Goal: Task Accomplishment & Management: Manage account settings

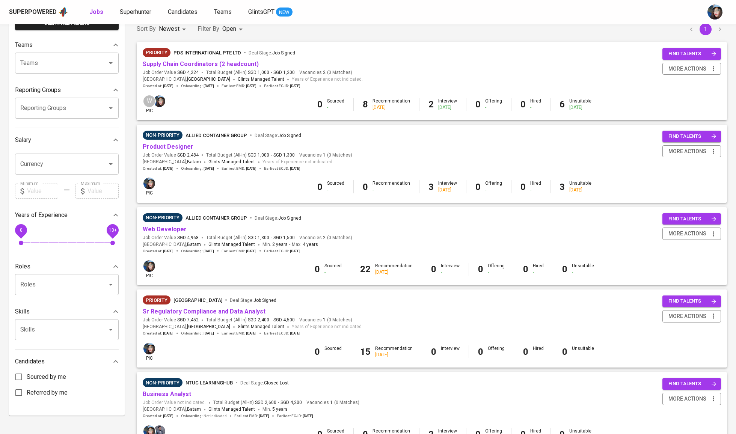
scroll to position [88, 0]
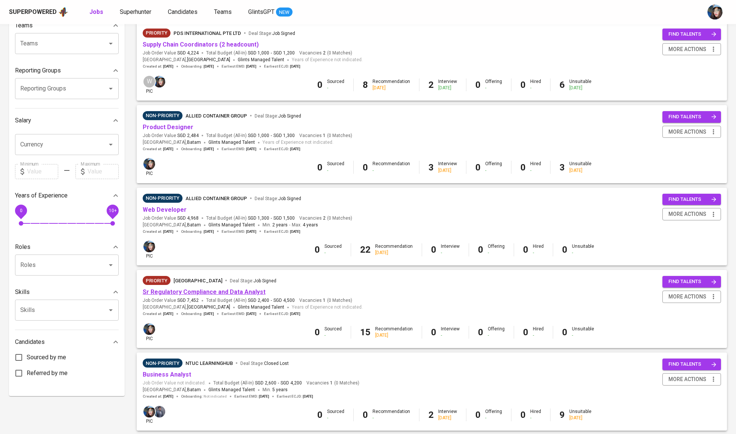
click at [234, 290] on link "Sr Regulatory Compliance and Data Analyst" at bounding box center [204, 291] width 123 height 7
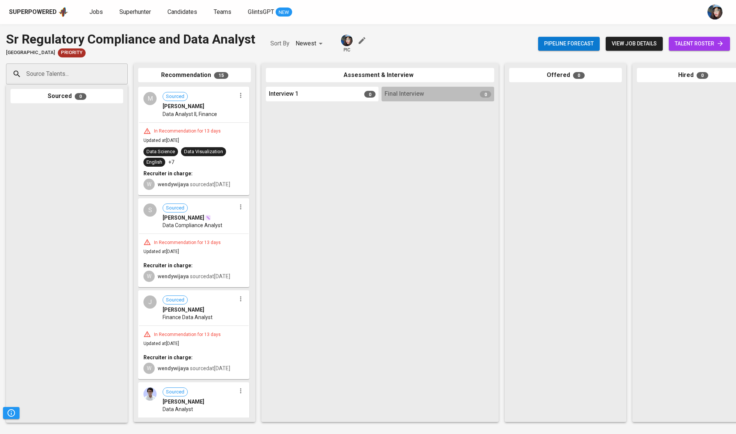
click at [687, 40] on span "talent roster" at bounding box center [699, 43] width 49 height 9
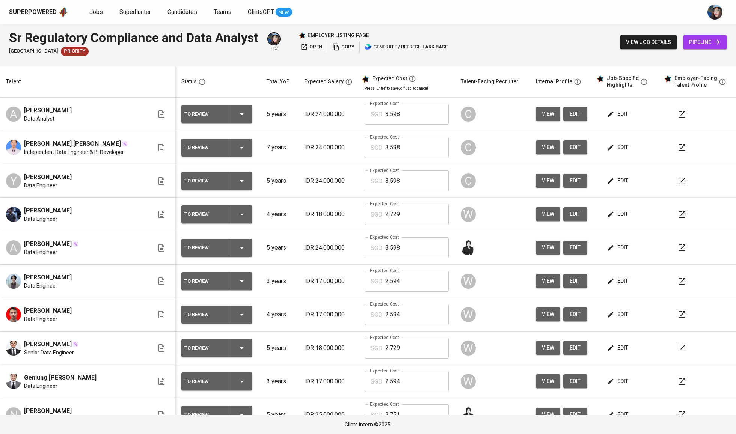
click at [256, 105] on td "To Review" at bounding box center [217, 114] width 85 height 33
click at [243, 122] on div "To Review" at bounding box center [216, 114] width 65 height 18
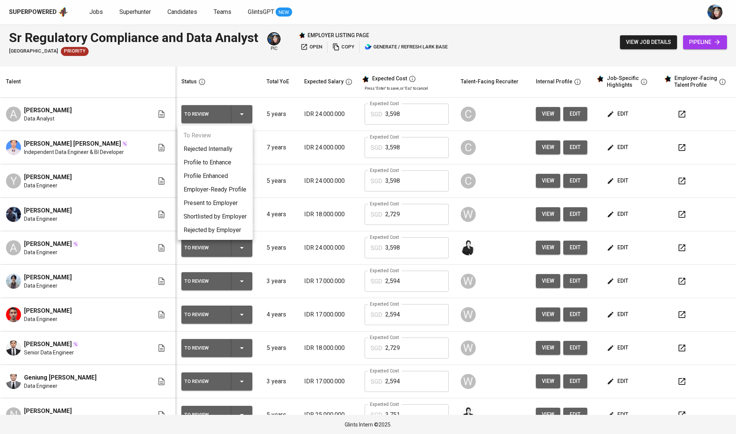
click at [235, 205] on li "Present to Employer" at bounding box center [215, 203] width 75 height 14
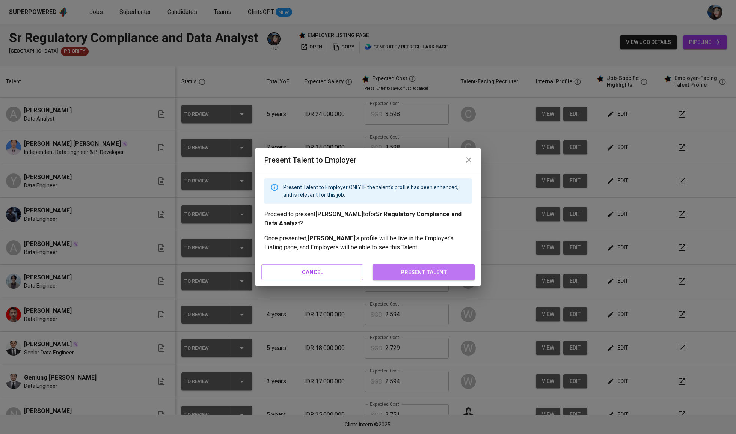
click at [469, 269] on button "present talent" at bounding box center [424, 272] width 102 height 16
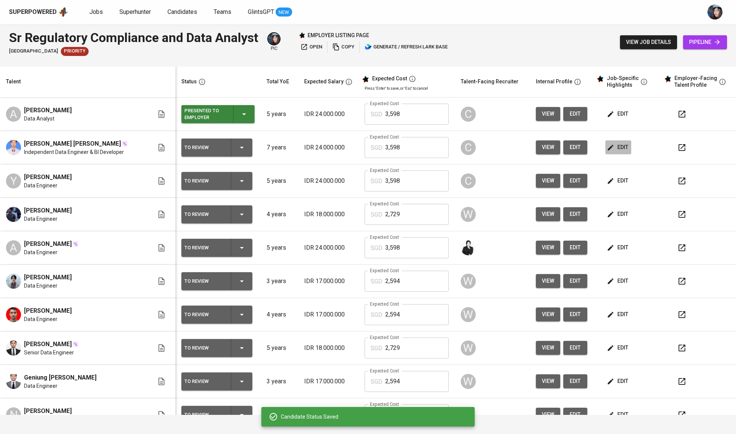
click at [618, 148] on span "edit" at bounding box center [618, 147] width 20 height 9
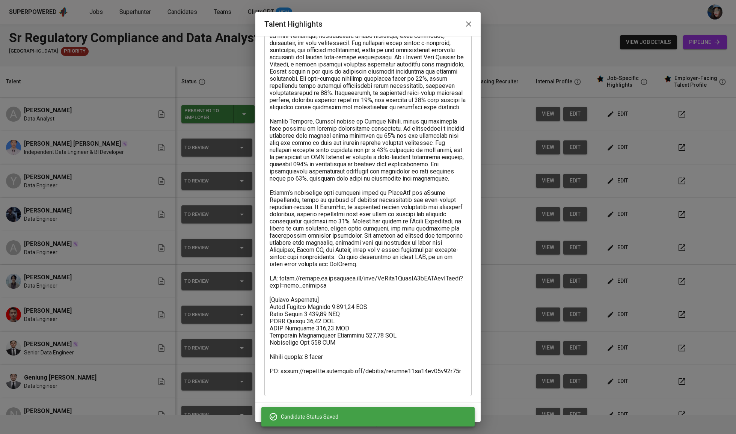
scroll to position [60, 0]
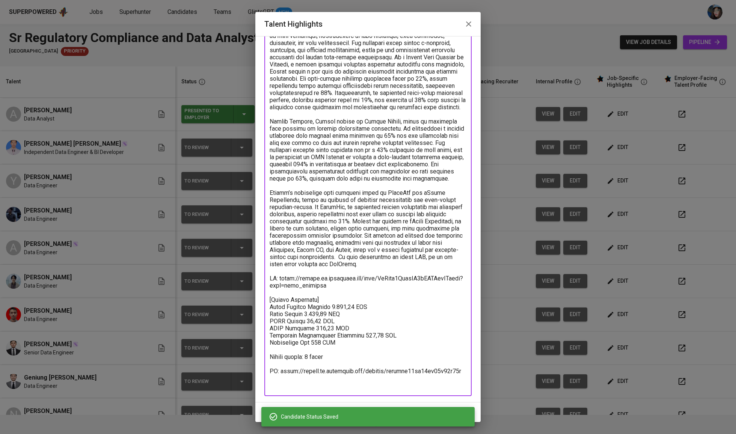
click at [286, 387] on textarea at bounding box center [368, 207] width 197 height 364
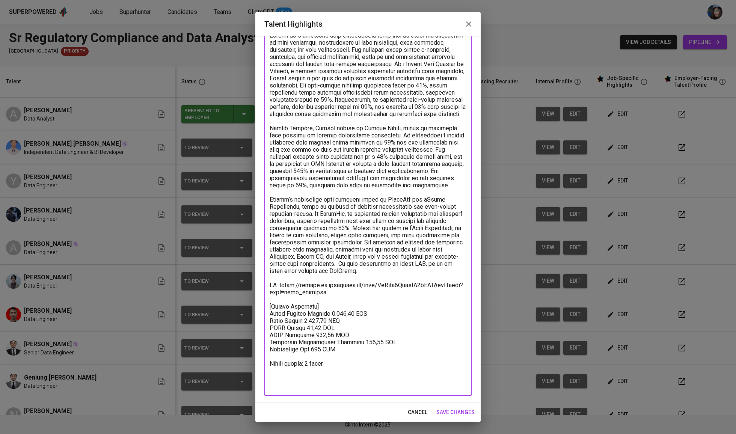
scroll to position [39, 0]
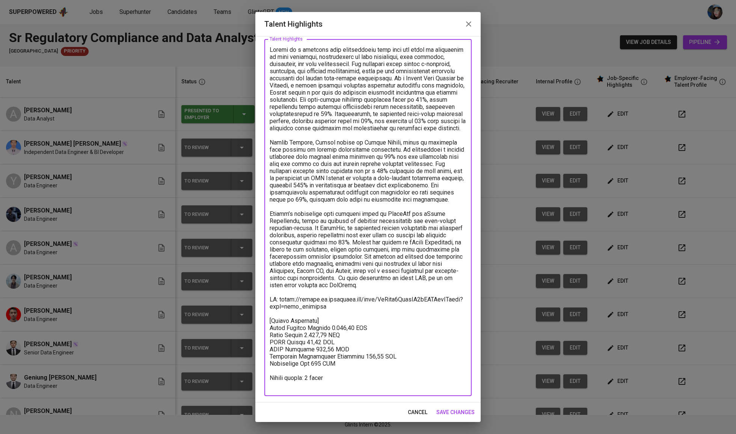
click at [309, 389] on div "x Talent Highlights" at bounding box center [367, 217] width 207 height 357
click at [273, 385] on textarea at bounding box center [368, 221] width 197 height 350
click at [292, 385] on textarea at bounding box center [368, 221] width 197 height 350
drag, startPoint x: 282, startPoint y: 301, endPoint x: 246, endPoint y: 302, distance: 36.1
click at [246, 302] on div "Talent Highlights Enhance the Talent's profile by adding highlights relevant to…" at bounding box center [368, 217] width 736 height 434
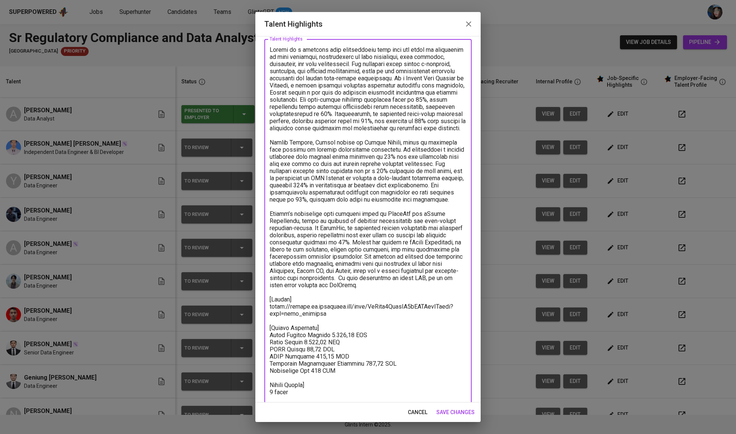
click at [272, 386] on textarea at bounding box center [368, 221] width 197 height 350
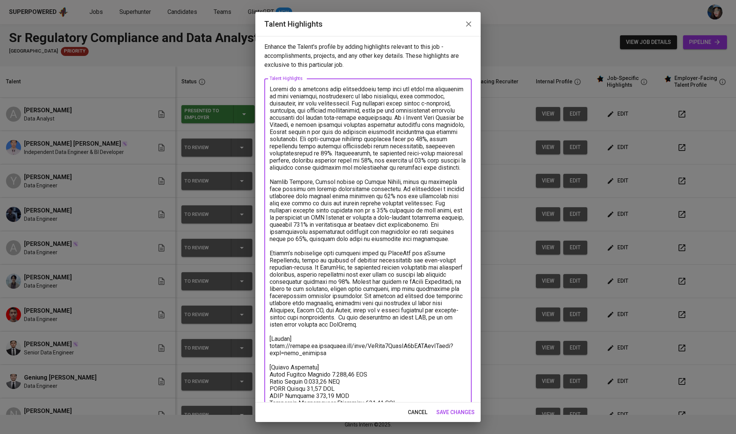
scroll to position [0, 0]
click at [273, 86] on textarea at bounding box center [368, 261] width 197 height 350
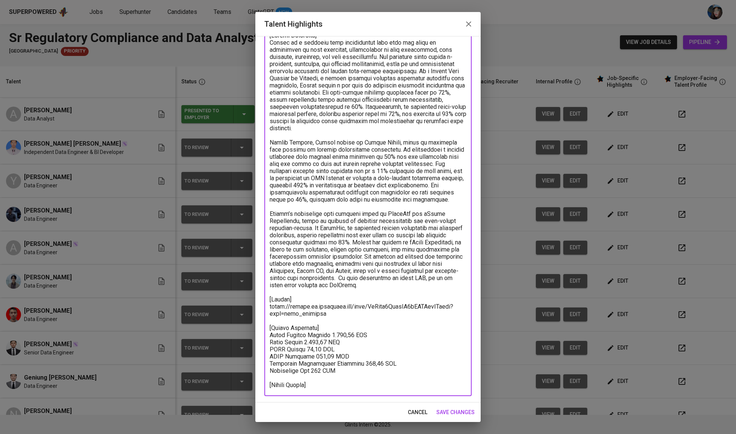
scroll to position [54, 0]
type textarea "[Career Highlight] Wildan is a seasoned data professional with over six years o…"
click at [442, 409] on span "save changes" at bounding box center [455, 412] width 38 height 9
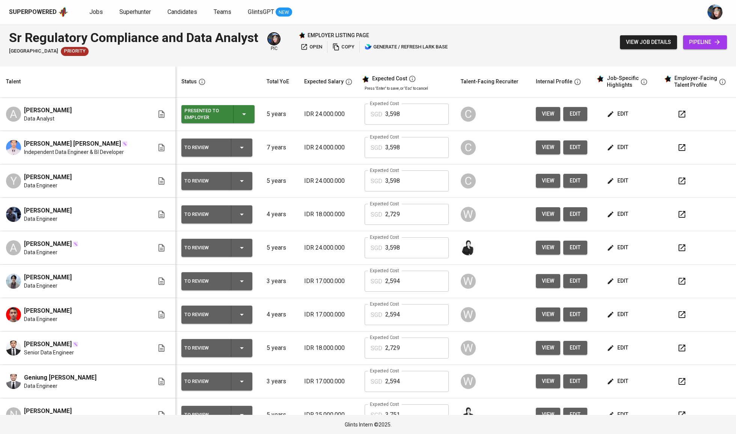
click at [240, 146] on icon "button" at bounding box center [241, 147] width 9 height 9
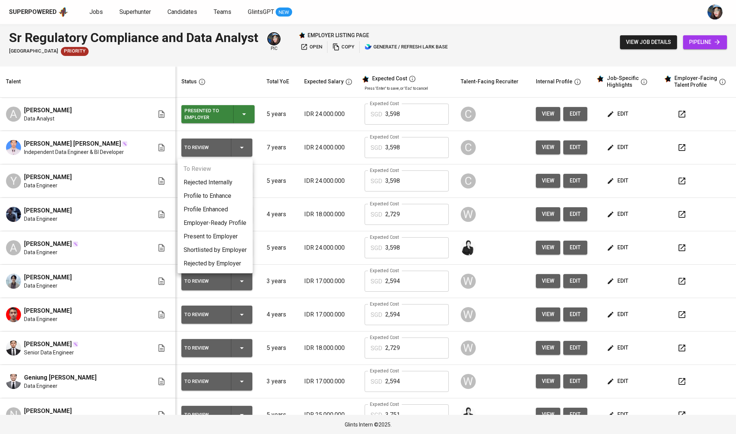
click at [226, 221] on li "Employer-Ready Profile" at bounding box center [215, 223] width 75 height 14
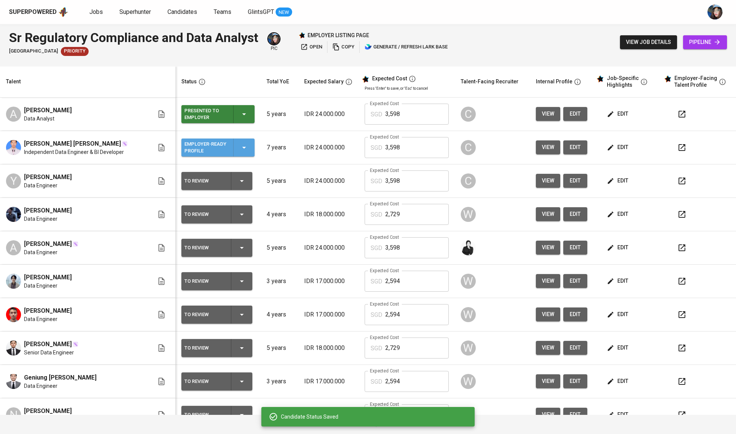
click at [231, 142] on div "Employer-Ready Profile" at bounding box center [217, 148] width 67 height 18
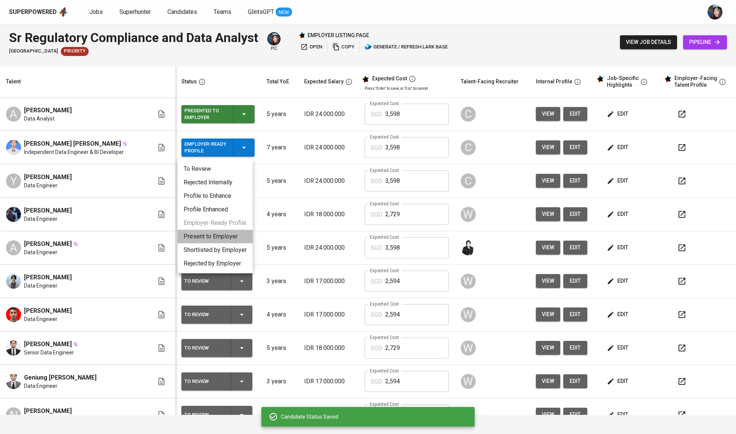
click at [232, 238] on li "Present to Employer" at bounding box center [215, 237] width 75 height 14
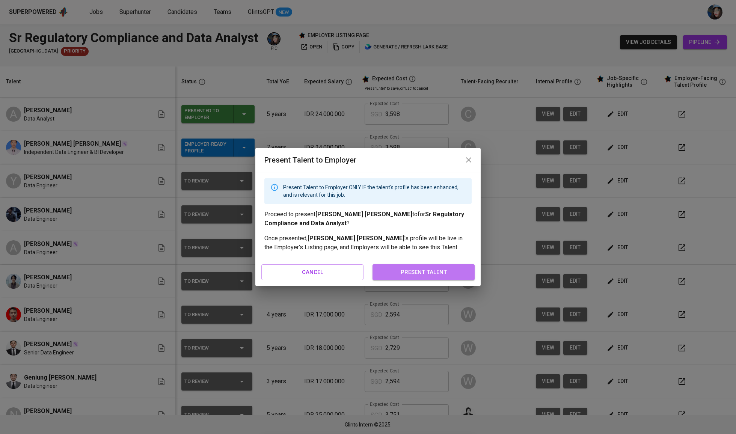
click at [424, 265] on button "present talent" at bounding box center [424, 272] width 102 height 16
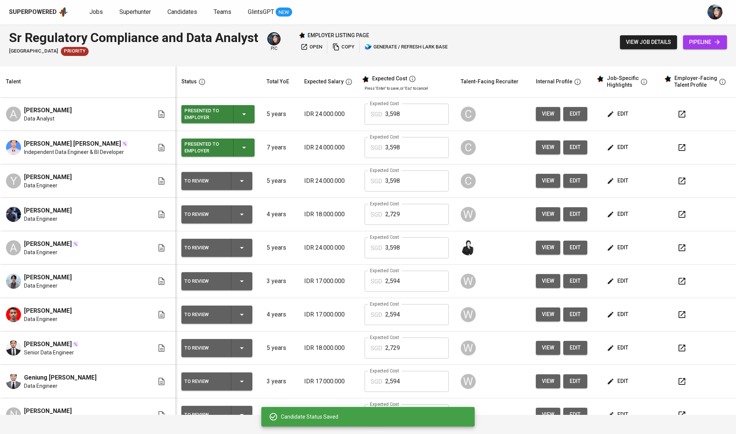
click at [427, 267] on td "Expected Cost SGD 2,594 Expected Cost" at bounding box center [407, 281] width 96 height 33
click at [618, 175] on button "edit" at bounding box center [618, 181] width 26 height 14
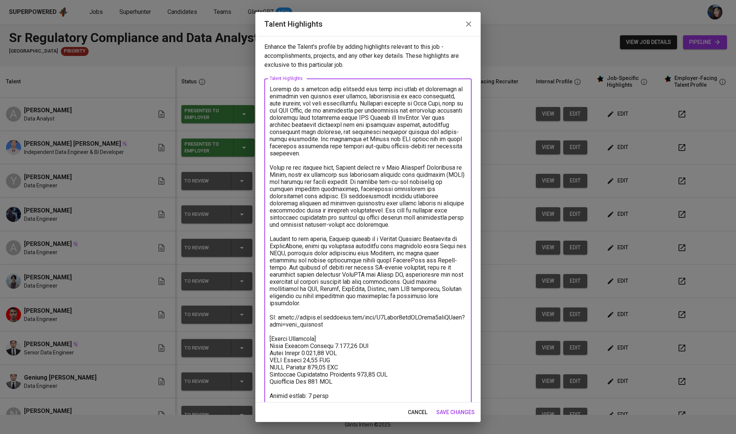
drag, startPoint x: 272, startPoint y: 307, endPoint x: 254, endPoint y: 307, distance: 18.0
click at [254, 307] on div "Talent Highlights Enhance the Talent's profile by adding highlights relevant to…" at bounding box center [368, 217] width 736 height 434
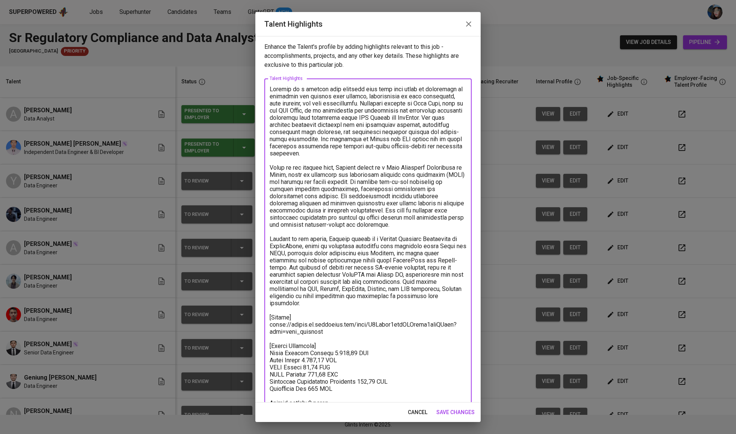
click at [273, 91] on textarea at bounding box center [368, 247] width 197 height 322
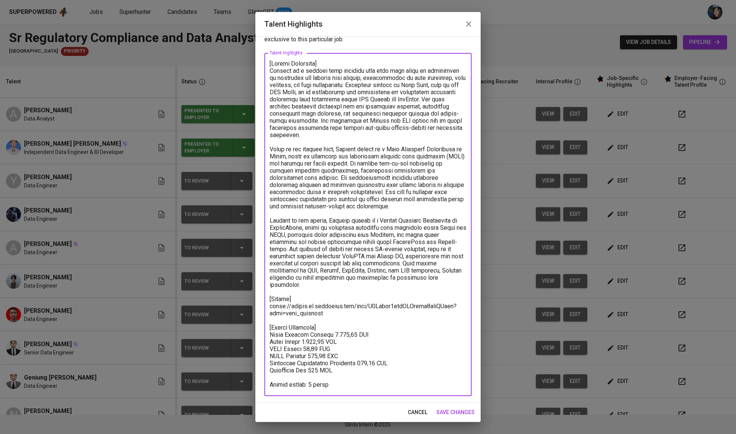
scroll to position [26, 0]
drag, startPoint x: 308, startPoint y: 370, endPoint x: 235, endPoint y: 370, distance: 72.9
click at [235, 370] on div "Talent Highlights Enhance the Talent's profile by adding highlights relevant to…" at bounding box center [368, 217] width 736 height 434
click at [284, 392] on textarea at bounding box center [368, 228] width 197 height 336
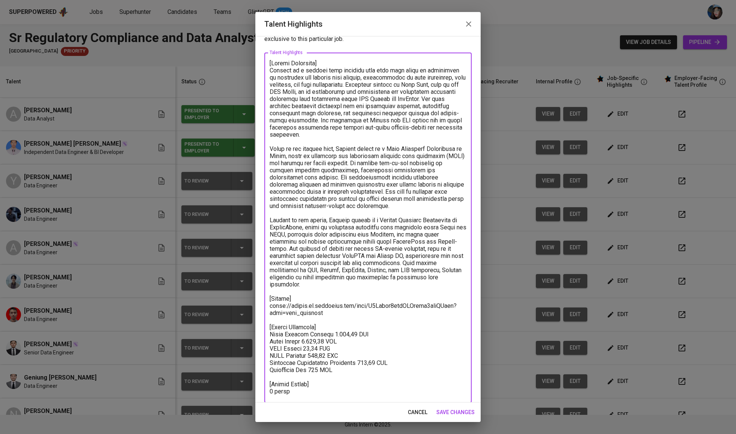
click at [284, 392] on textarea at bounding box center [368, 228] width 197 height 336
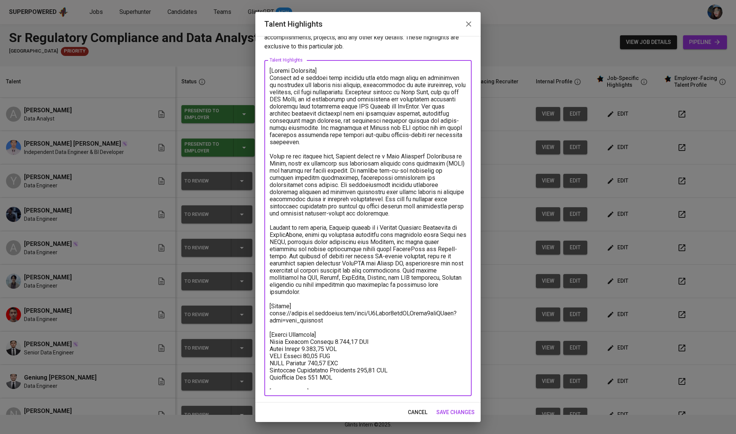
type textarea "[Career Highlight] Yosafat is a skilled data engineer with over five years of e…"
click at [456, 415] on span "save changes" at bounding box center [455, 412] width 38 height 9
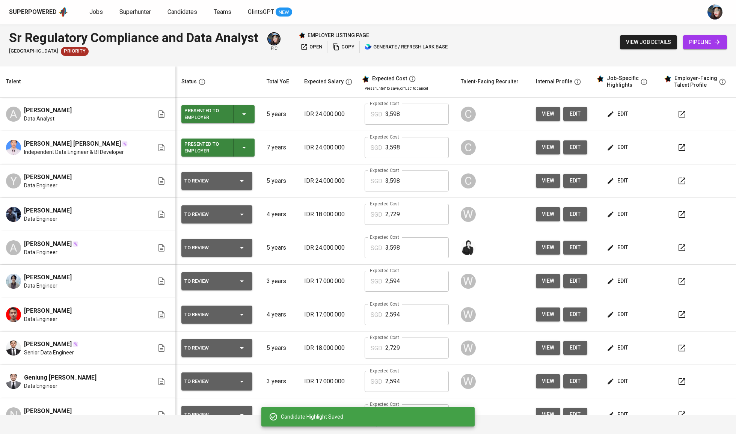
click at [457, 415] on div "Candidate Highlight Saved" at bounding box center [375, 417] width 188 height 8
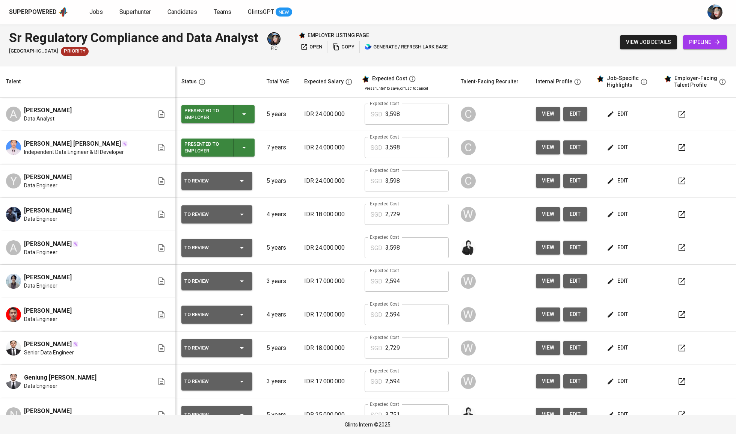
click at [245, 186] on icon "button" at bounding box center [241, 180] width 9 height 9
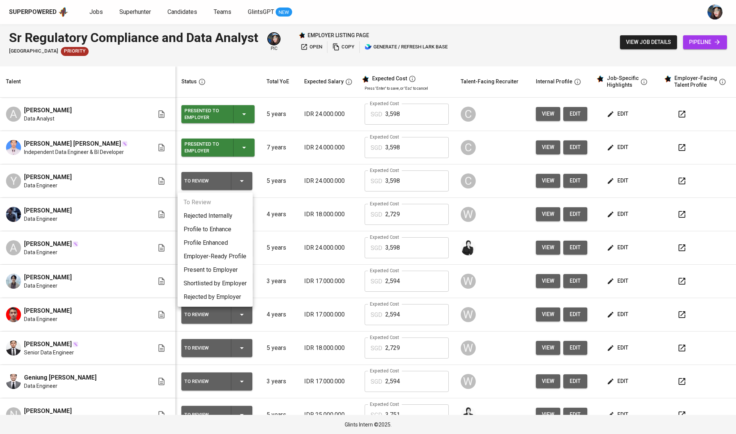
click at [237, 269] on li "Present to Employer" at bounding box center [215, 270] width 75 height 14
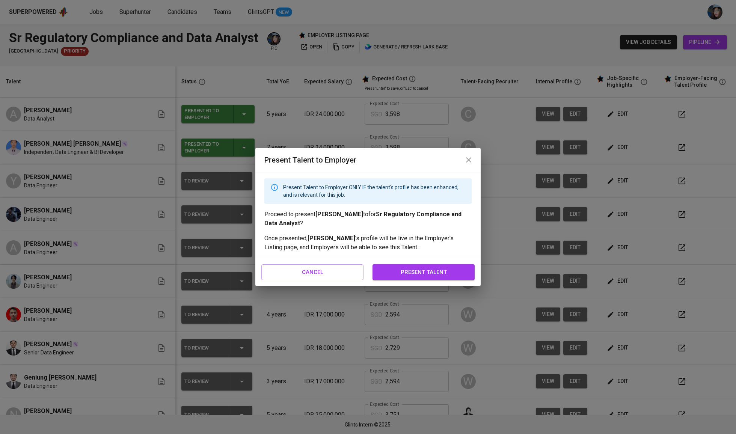
click at [450, 265] on button "present talent" at bounding box center [424, 272] width 102 height 16
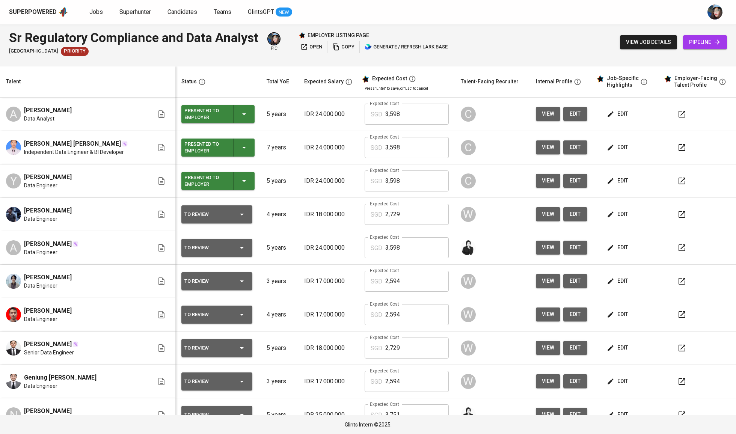
click at [613, 179] on span "edit" at bounding box center [618, 180] width 20 height 9
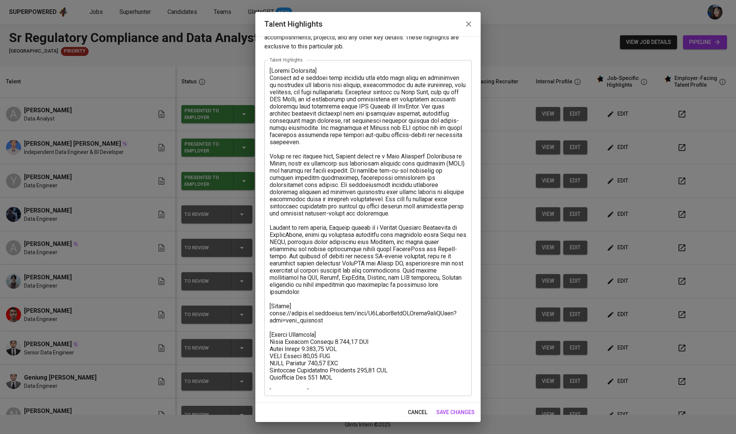
scroll to position [20, 0]
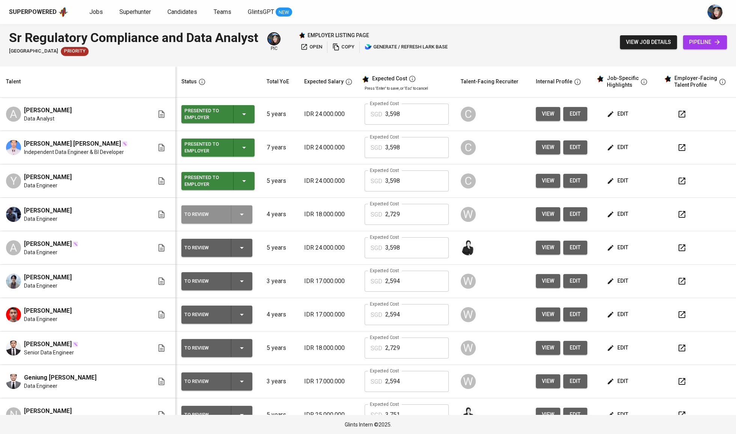
click at [239, 219] on icon "button" at bounding box center [241, 214] width 9 height 9
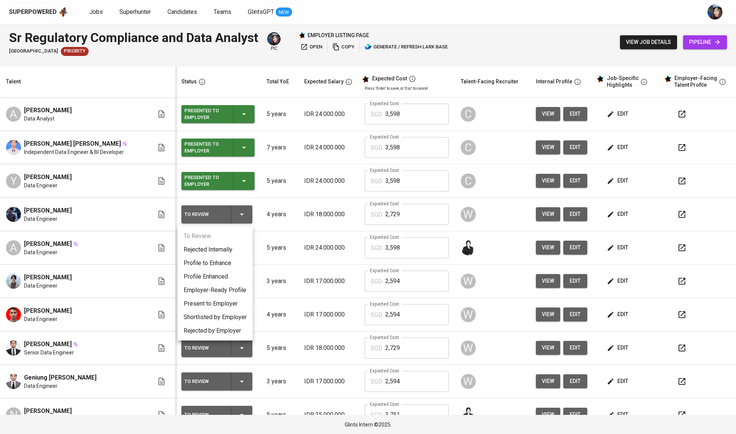
click at [225, 288] on li "Employer-Ready Profile" at bounding box center [215, 291] width 75 height 14
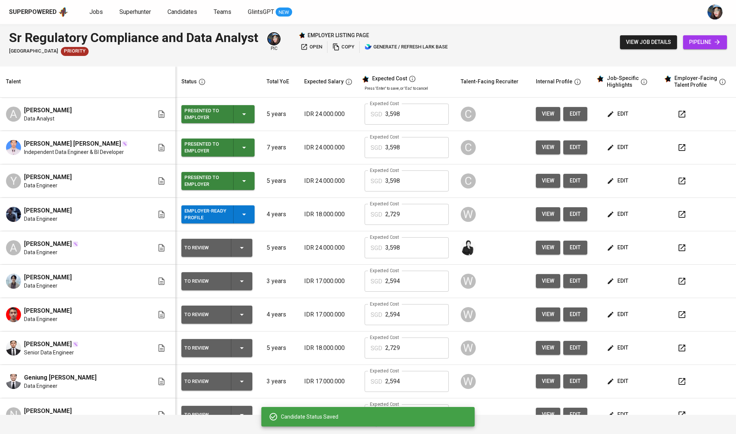
click at [235, 222] on div "Employer-Ready Profile" at bounding box center [217, 214] width 67 height 18
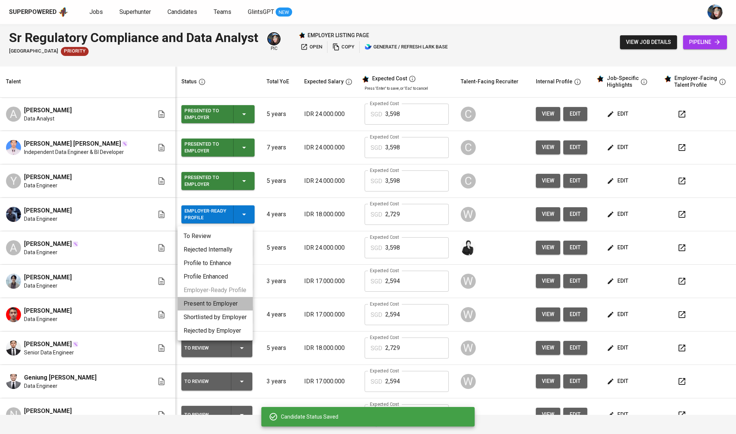
click at [222, 303] on li "Present to Employer" at bounding box center [215, 304] width 75 height 14
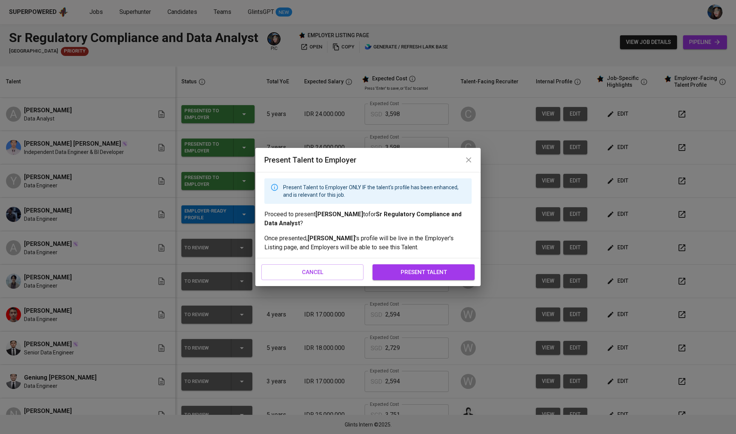
click at [398, 259] on div "cancel present talent" at bounding box center [367, 272] width 225 height 28
click at [401, 271] on span "present talent" at bounding box center [424, 272] width 86 height 10
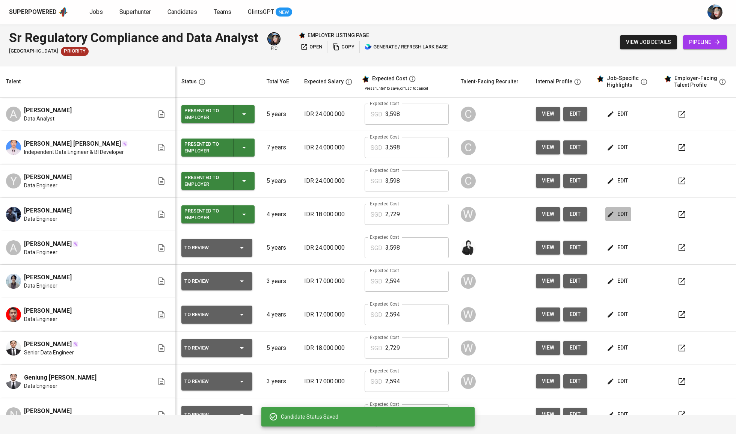
click at [621, 214] on span "edit" at bounding box center [618, 214] width 20 height 9
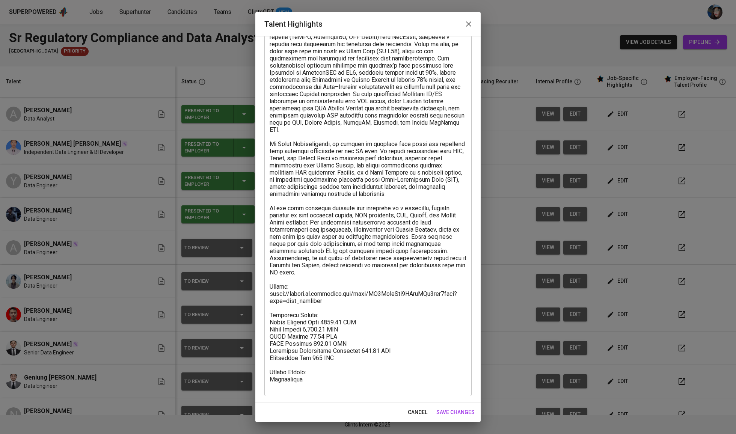
scroll to position [124, 0]
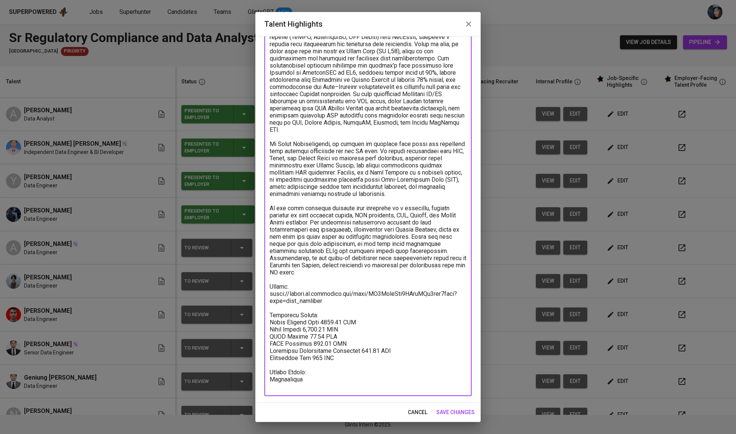
drag, startPoint x: 296, startPoint y: 267, endPoint x: 247, endPoint y: 266, distance: 49.2
click at [247, 266] on div "Talent Highlights Enhance the Talent's profile by adding highlights relevant to…" at bounding box center [368, 217] width 736 height 434
type textarea "Ghaly has more than 3.5 years of experience as a Data Engineer, specializing in…"
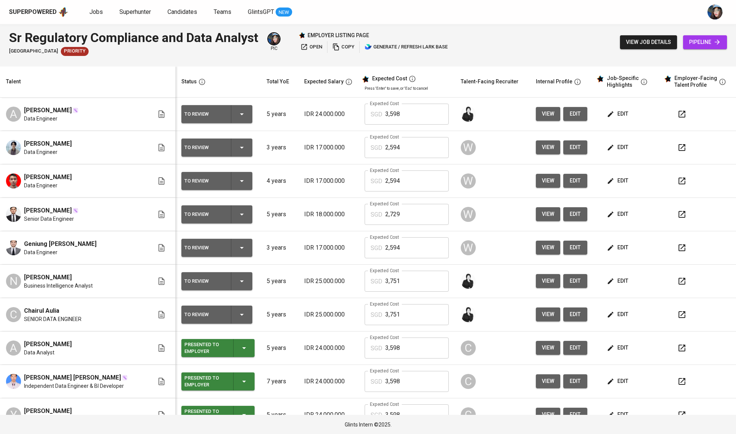
click at [244, 107] on div "To Review" at bounding box center [216, 114] width 65 height 18
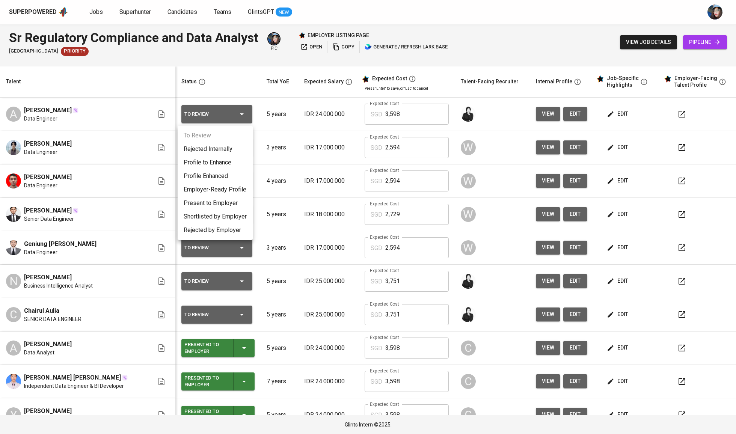
click at [239, 201] on li "Present to Employer" at bounding box center [215, 203] width 75 height 14
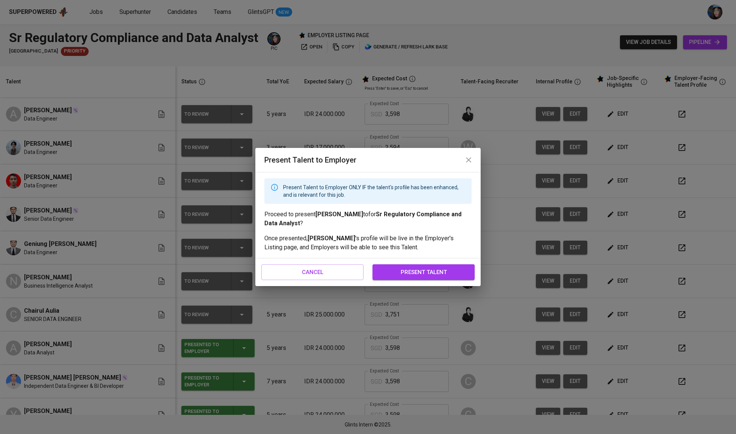
click at [404, 271] on span "present talent" at bounding box center [424, 272] width 86 height 10
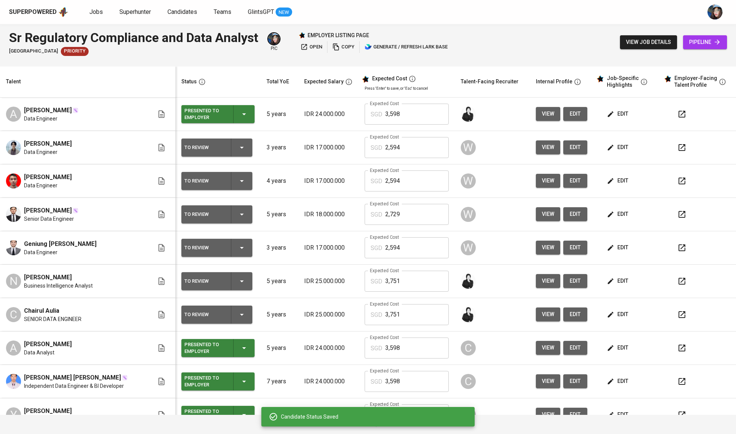
click at [607, 115] on icon "button" at bounding box center [611, 114] width 8 height 8
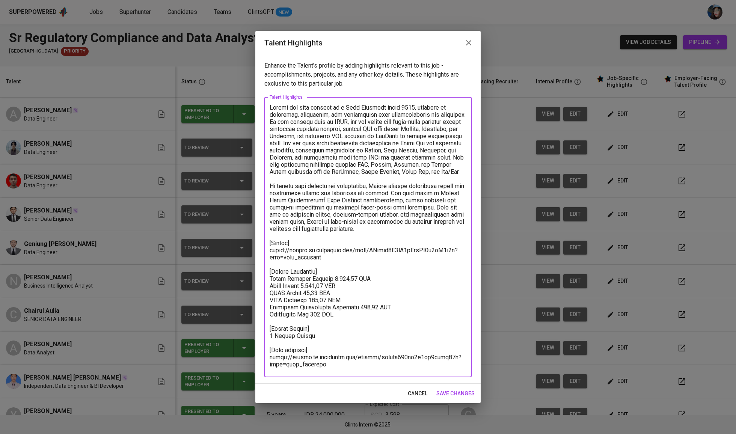
drag, startPoint x: 322, startPoint y: 365, endPoint x: 267, endPoint y: 351, distance: 56.2
click at [267, 351] on div "x Talent Highlights" at bounding box center [367, 237] width 207 height 280
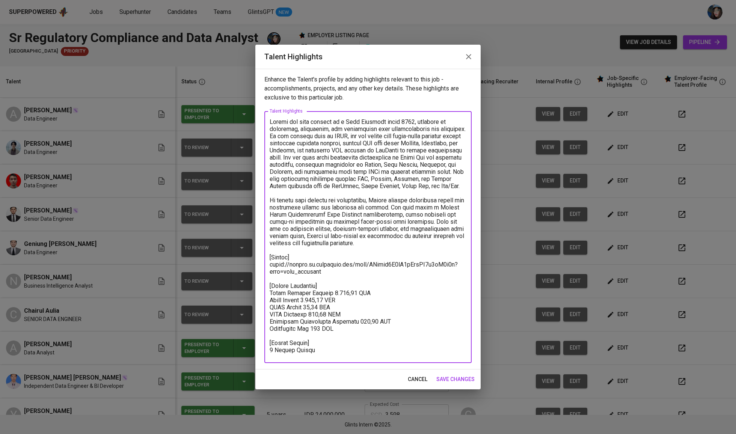
drag, startPoint x: 325, startPoint y: 351, endPoint x: 272, endPoint y: 352, distance: 53.0
click at [272, 352] on textarea at bounding box center [368, 237] width 197 height 238
click at [271, 121] on textarea at bounding box center [368, 237] width 197 height 238
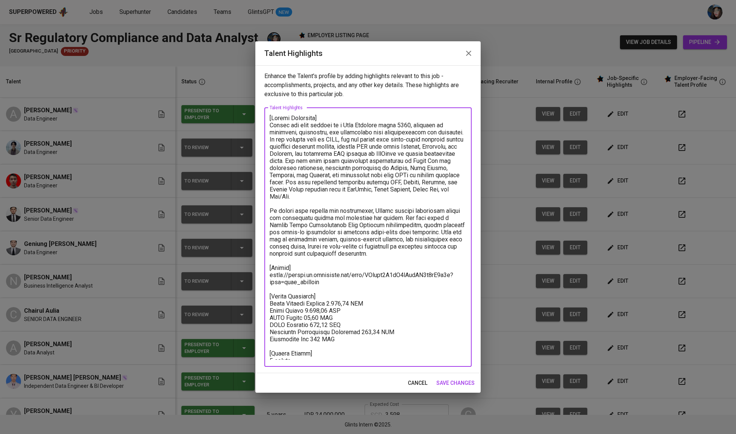
type textarea "[Career Highlight] Annisa has been working as a Data Engineer since 2021, focus…"
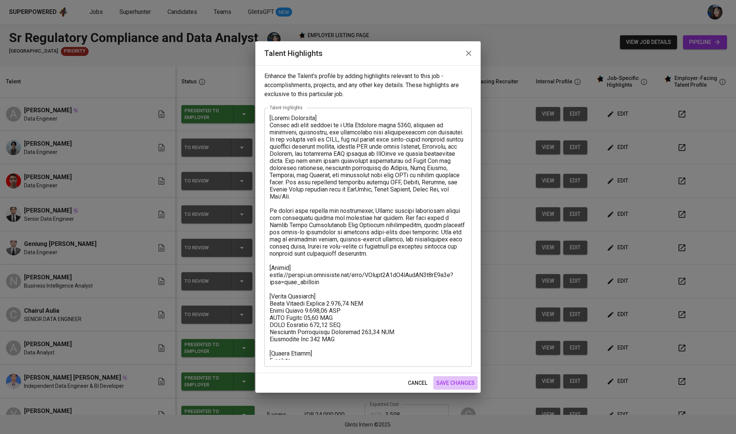
click at [436, 382] on button "save changes" at bounding box center [455, 383] width 44 height 14
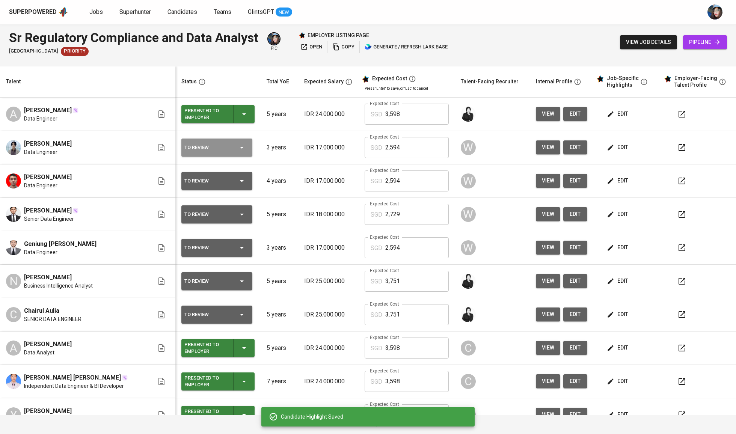
click at [242, 152] on icon "button" at bounding box center [241, 147] width 9 height 9
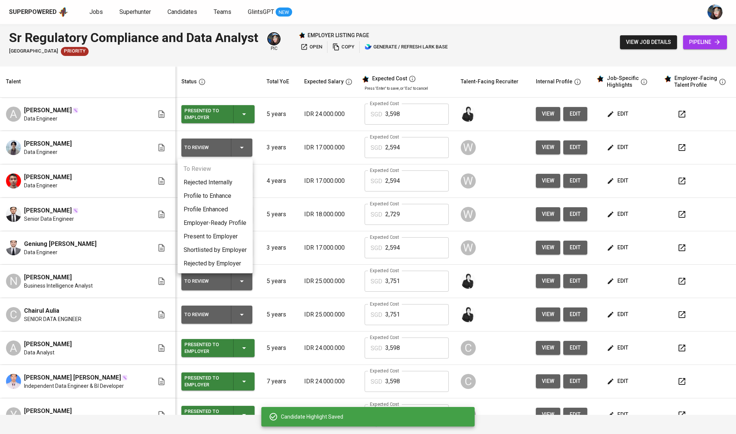
click at [231, 224] on li "Employer-Ready Profile" at bounding box center [215, 223] width 75 height 14
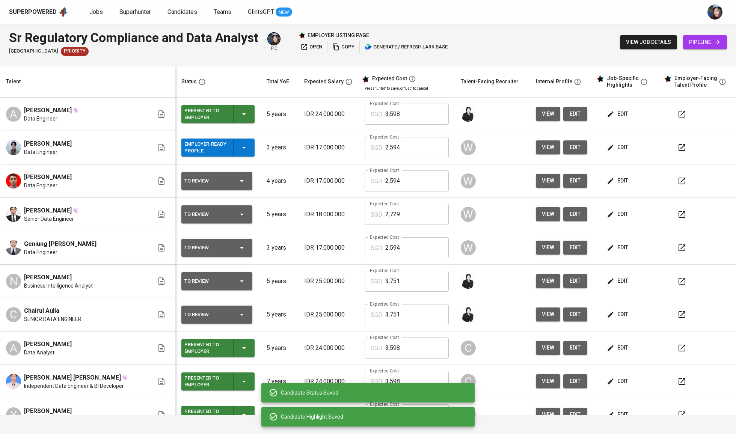
click at [240, 152] on icon "button" at bounding box center [244, 147] width 9 height 9
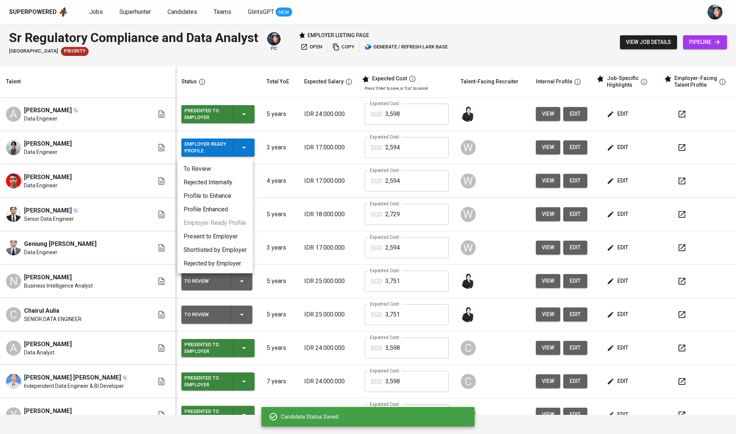
click at [231, 232] on li "Present to Employer" at bounding box center [215, 237] width 75 height 14
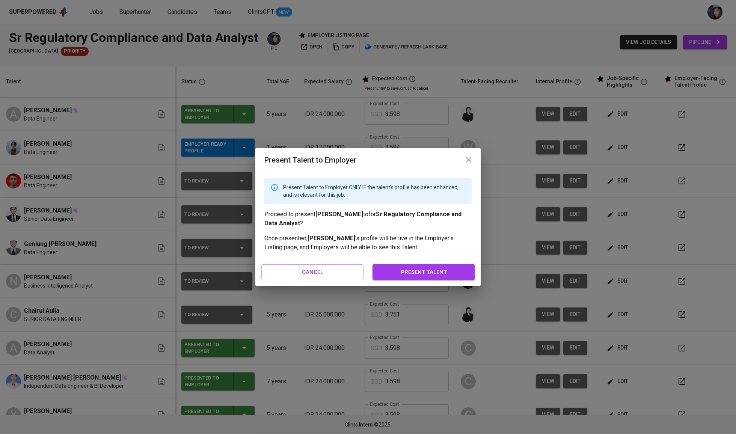
click at [424, 271] on span "present talent" at bounding box center [424, 272] width 86 height 10
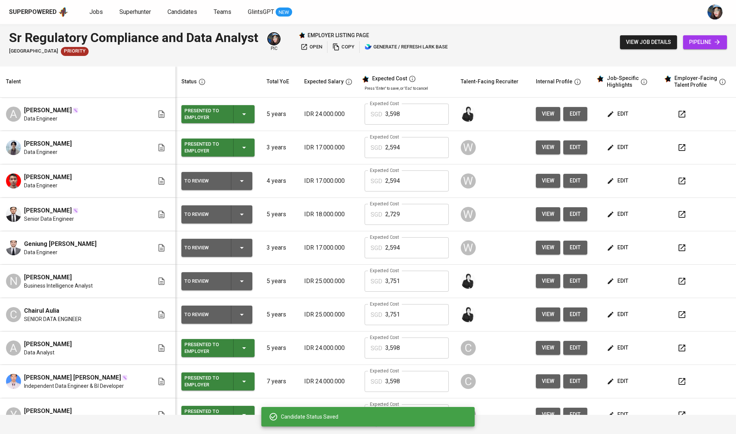
click at [610, 149] on span "edit" at bounding box center [618, 147] width 20 height 9
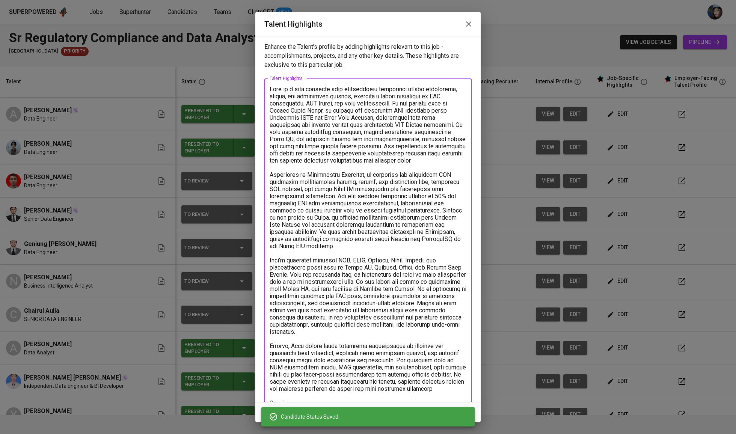
click at [271, 89] on textarea at bounding box center [368, 303] width 197 height 434
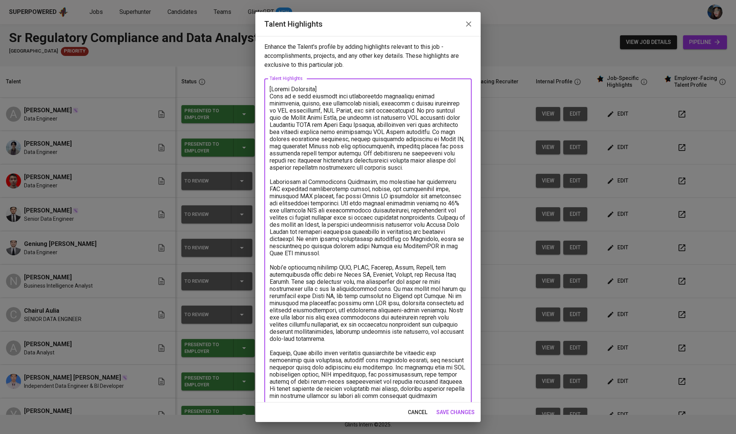
scroll to position [132, 0]
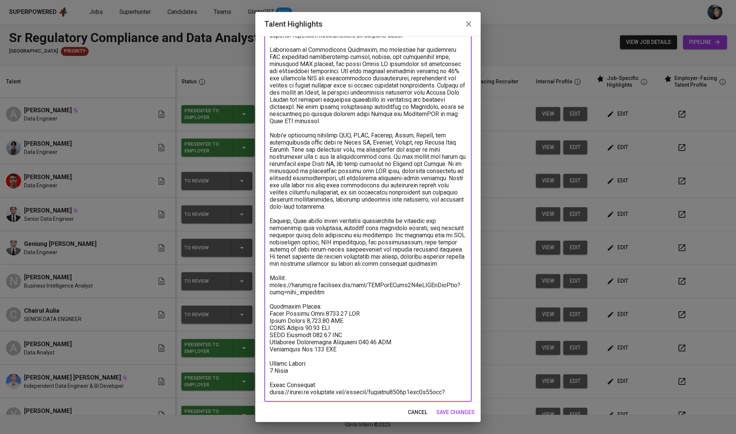
drag, startPoint x: 294, startPoint y: 273, endPoint x: 261, endPoint y: 273, distance: 32.3
click at [261, 273] on div "Enhance the Talent's profile by adding highlights relevant to this job - accomp…" at bounding box center [367, 219] width 225 height 367
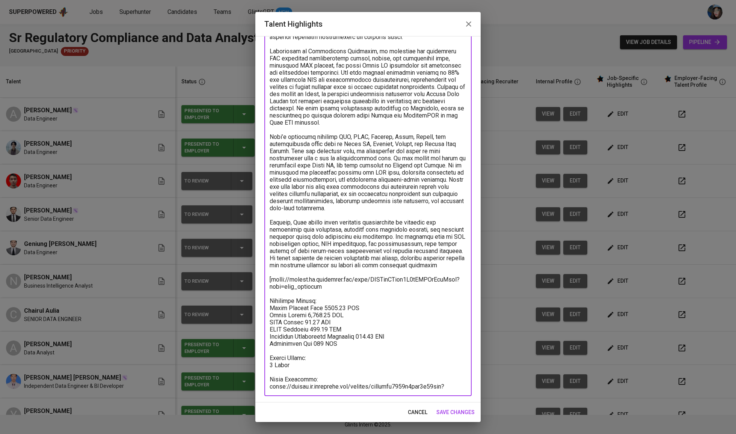
scroll to position [131, 0]
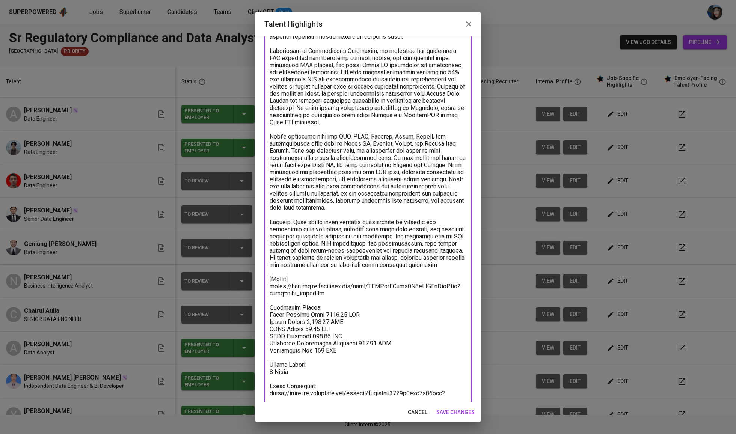
click at [327, 302] on textarea at bounding box center [368, 176] width 197 height 442
click at [270, 301] on textarea at bounding box center [368, 176] width 197 height 442
click at [324, 357] on textarea at bounding box center [368, 176] width 197 height 442
click at [268, 359] on div "x Talent Highlights" at bounding box center [367, 175] width 207 height 456
click at [272, 358] on textarea at bounding box center [368, 176] width 197 height 442
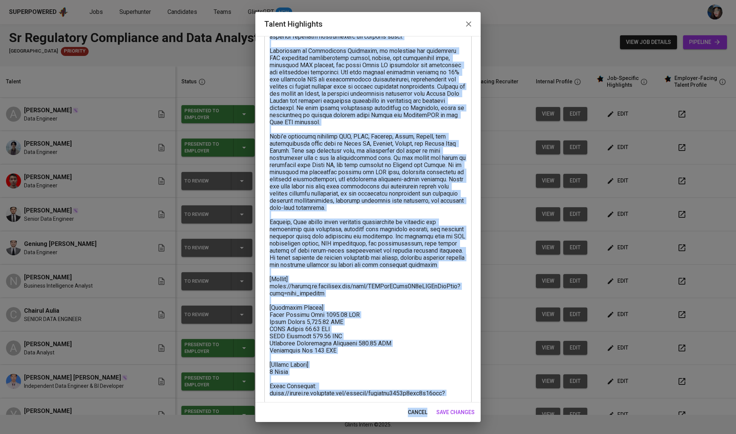
scroll to position [138, 0]
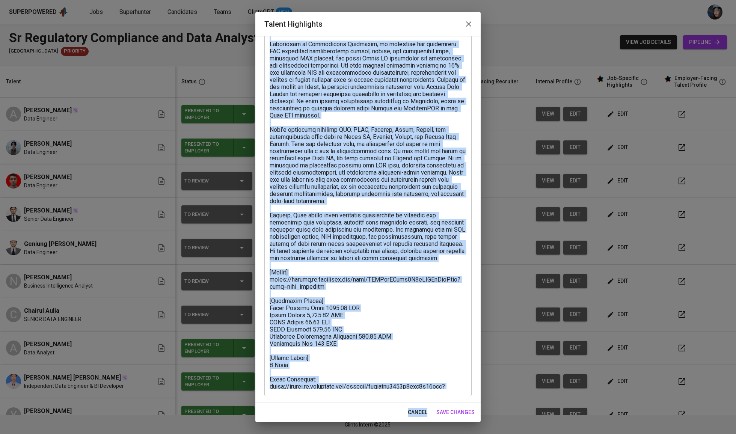
drag, startPoint x: 268, startPoint y: 379, endPoint x: 385, endPoint y: 411, distance: 121.4
click at [385, 411] on div "Talent Highlights Enhance the Talent's profile by adding highlights relevant to…" at bounding box center [367, 217] width 225 height 410
click at [324, 385] on textarea at bounding box center [368, 169] width 197 height 442
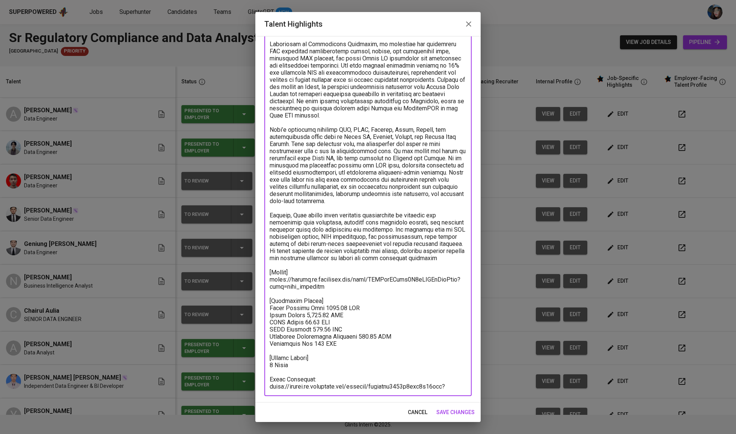
drag, startPoint x: 333, startPoint y: 386, endPoint x: 270, endPoint y: 373, distance: 63.8
click at [270, 373] on textarea at bounding box center [368, 169] width 197 height 442
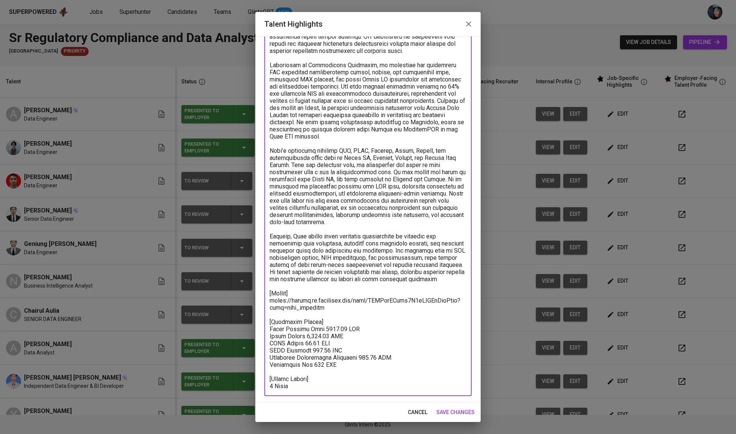
scroll to position [110, 0]
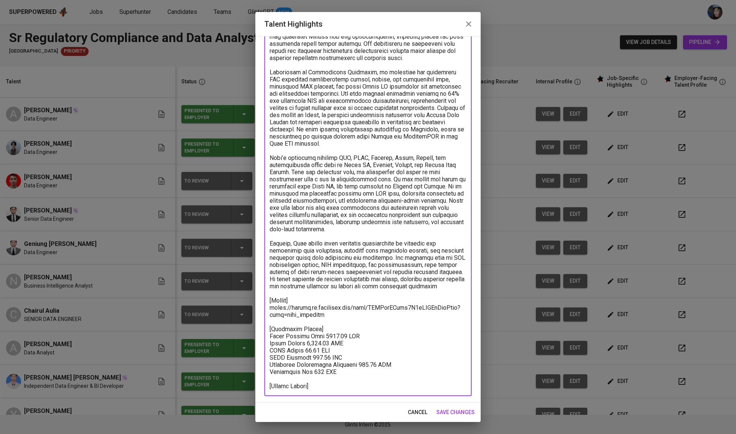
click at [277, 387] on textarea at bounding box center [368, 182] width 197 height 413
type textarea "[Career Highlight] Rexy is a data engineer with professional experience across …"
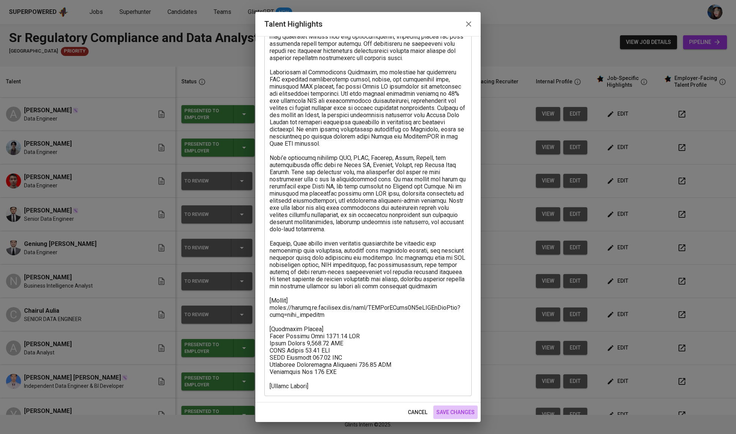
click at [463, 408] on span "save changes" at bounding box center [455, 412] width 38 height 9
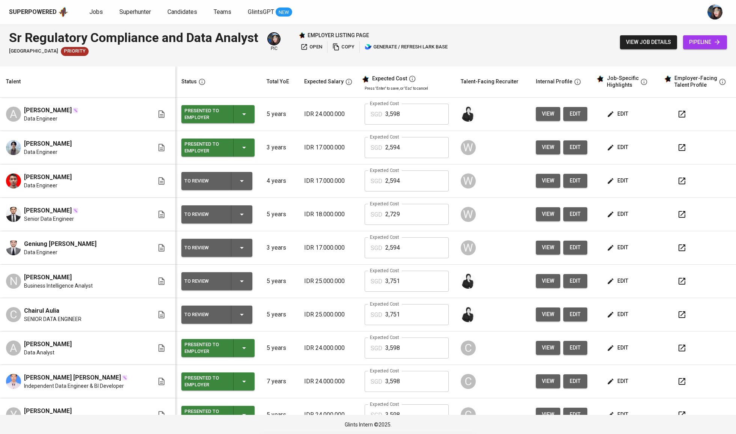
scroll to position [18, 0]
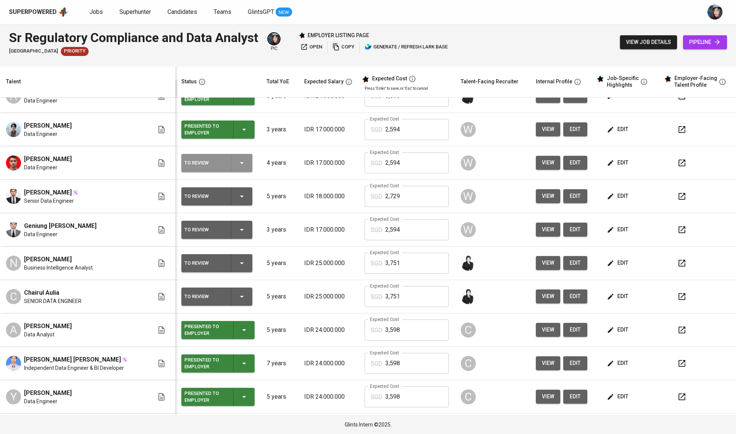
click at [245, 167] on icon "button" at bounding box center [241, 162] width 9 height 9
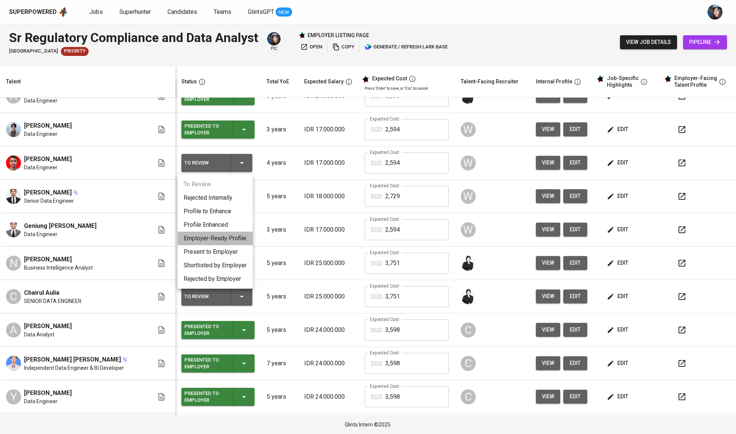
click at [238, 242] on li "Employer-Ready Profile" at bounding box center [215, 239] width 75 height 14
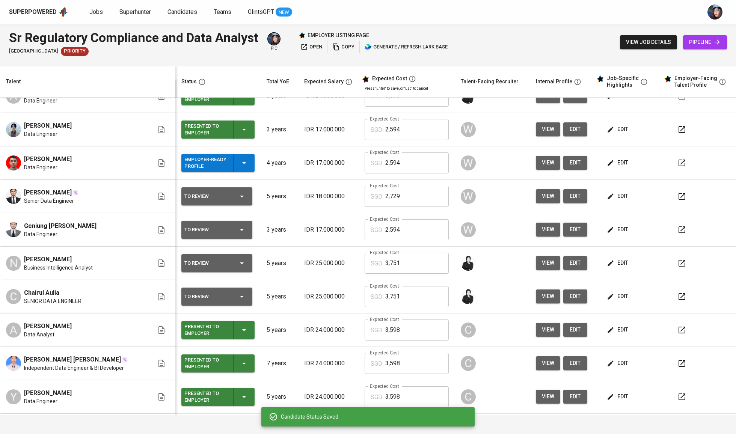
click at [240, 165] on icon "button" at bounding box center [244, 162] width 9 height 9
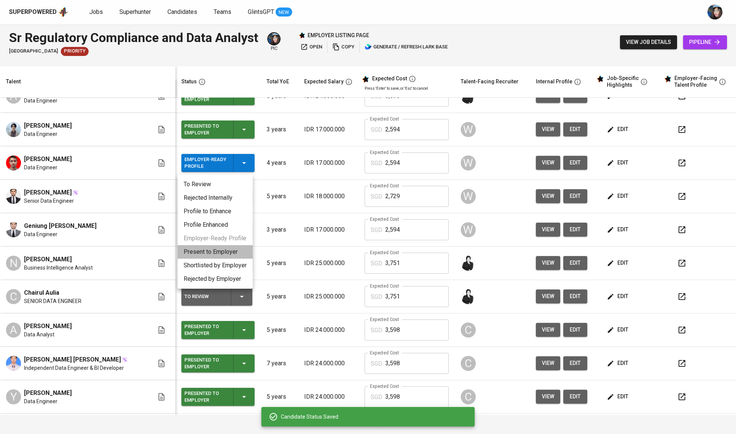
click at [236, 252] on li "Present to Employer" at bounding box center [215, 252] width 75 height 14
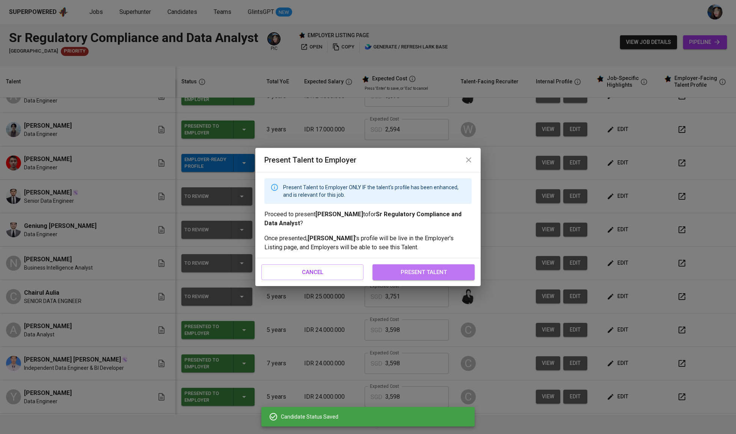
click at [458, 273] on span "present talent" at bounding box center [424, 272] width 86 height 10
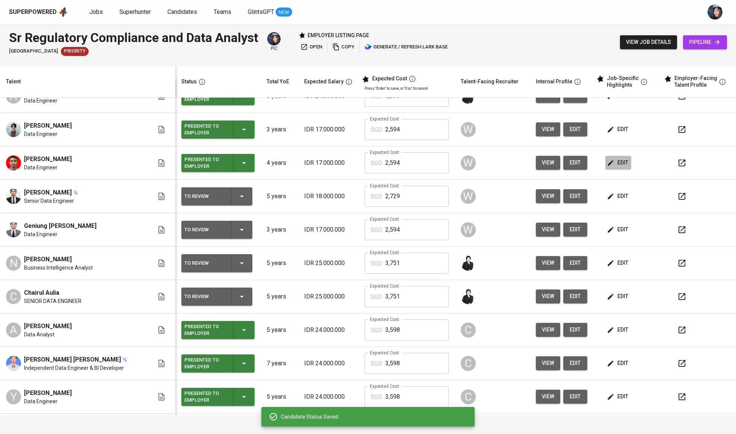
click at [608, 166] on icon "button" at bounding box center [611, 163] width 6 height 6
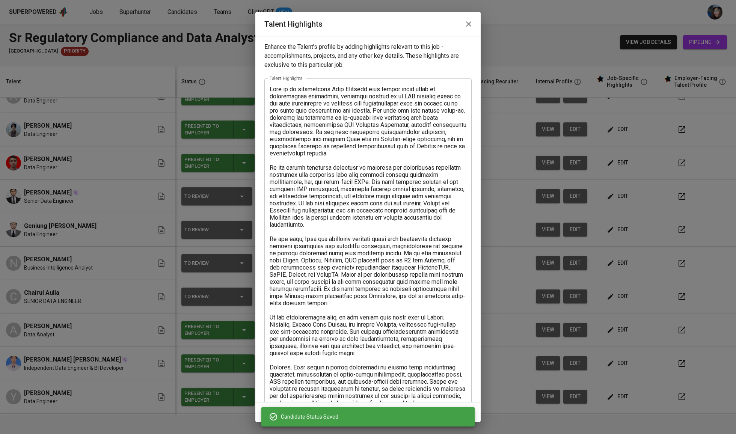
click at [275, 88] on textarea at bounding box center [368, 307] width 197 height 442
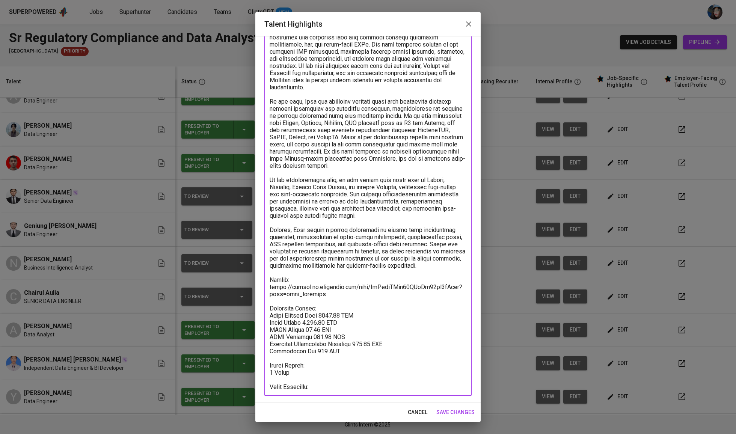
scroll to position [145, 0]
click at [297, 264] on textarea at bounding box center [368, 165] width 197 height 448
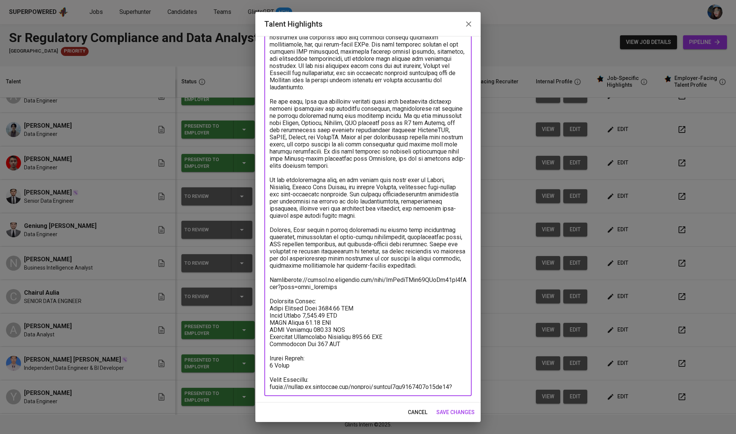
scroll to position [138, 0]
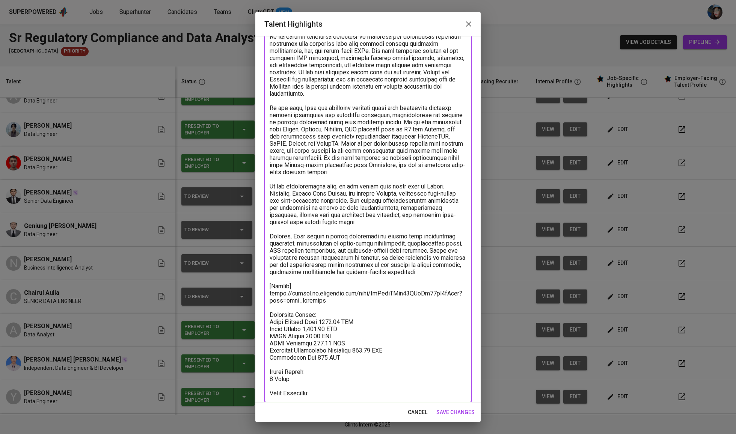
click at [329, 297] on textarea at bounding box center [368, 171] width 197 height 448
click at [334, 305] on textarea at bounding box center [368, 171] width 197 height 448
click at [328, 300] on textarea at bounding box center [368, 171] width 197 height 448
click at [317, 355] on textarea at bounding box center [368, 171] width 197 height 448
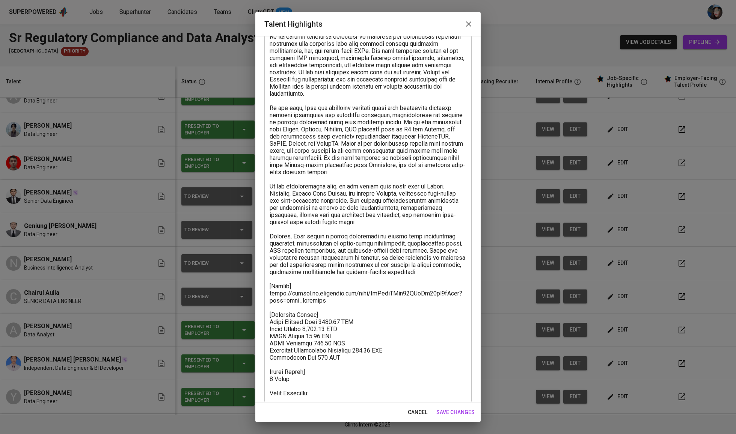
click at [268, 358] on div "x Talent Highlights" at bounding box center [367, 171] width 207 height 462
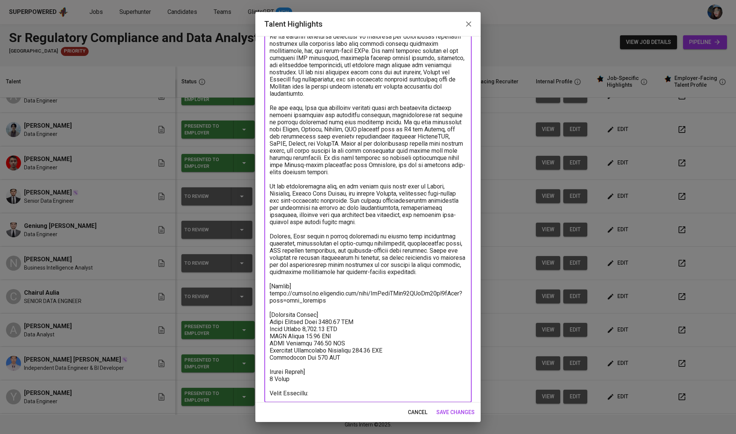
click at [273, 361] on textarea at bounding box center [368, 171] width 197 height 448
click at [334, 380] on textarea at bounding box center [368, 171] width 197 height 448
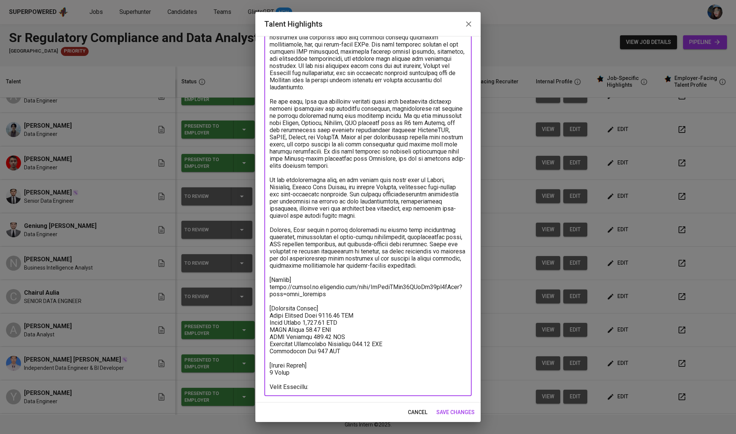
drag, startPoint x: 269, startPoint y: 379, endPoint x: 352, endPoint y: 412, distance: 89.6
click at [352, 412] on div "Talent Highlights Enhance the Talent's profile by adding highlights relevant to…" at bounding box center [367, 217] width 225 height 410
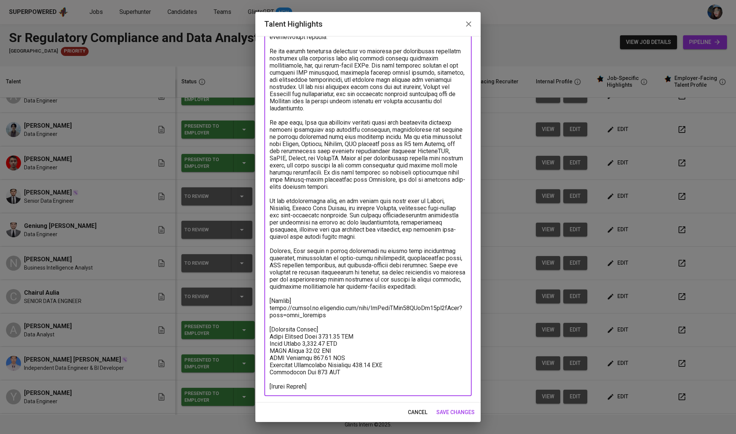
scroll to position [117, 0]
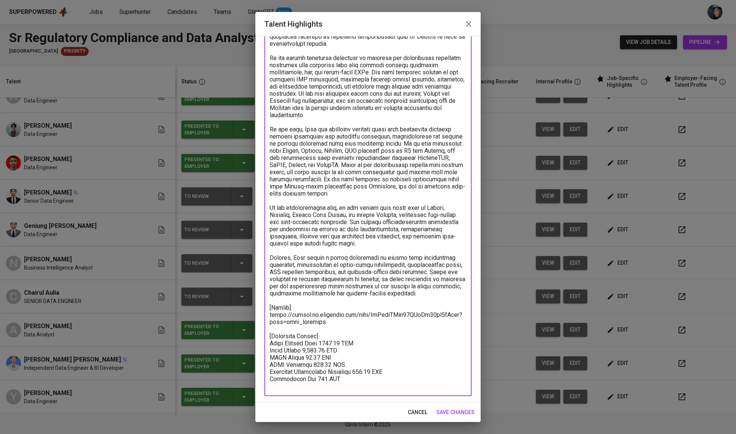
type textarea "[Career Highlight] Adam is an experienced Data Engineer with around three years…"
click at [445, 412] on span "save changes" at bounding box center [455, 412] width 38 height 9
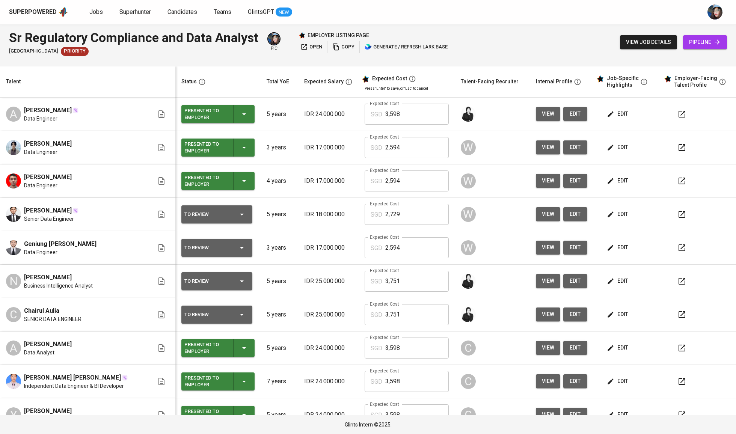
scroll to position [0, 0]
click at [239, 212] on icon "button" at bounding box center [241, 214] width 9 height 9
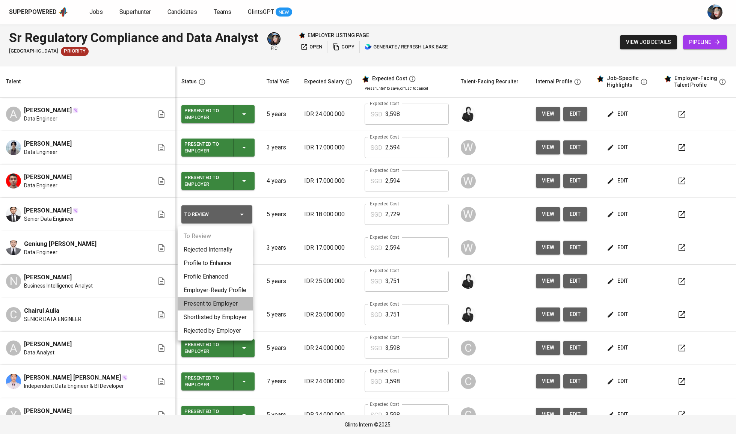
click at [219, 298] on li "Present to Employer" at bounding box center [215, 304] width 75 height 14
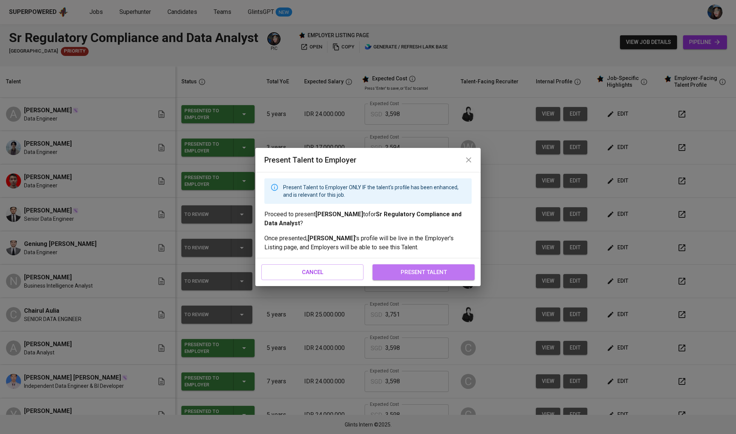
click at [449, 277] on button "present talent" at bounding box center [424, 272] width 102 height 16
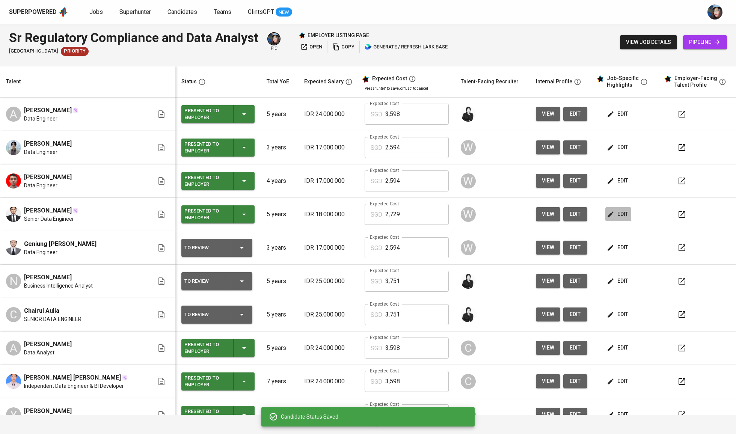
click at [610, 215] on span "edit" at bounding box center [618, 214] width 20 height 9
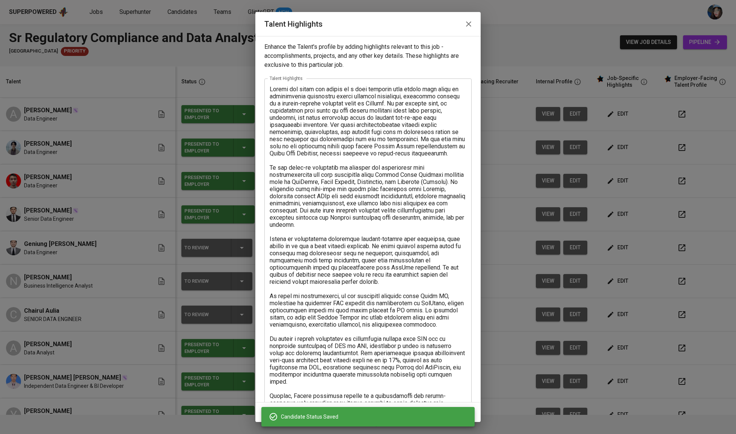
click at [274, 86] on textarea at bounding box center [368, 328] width 197 height 484
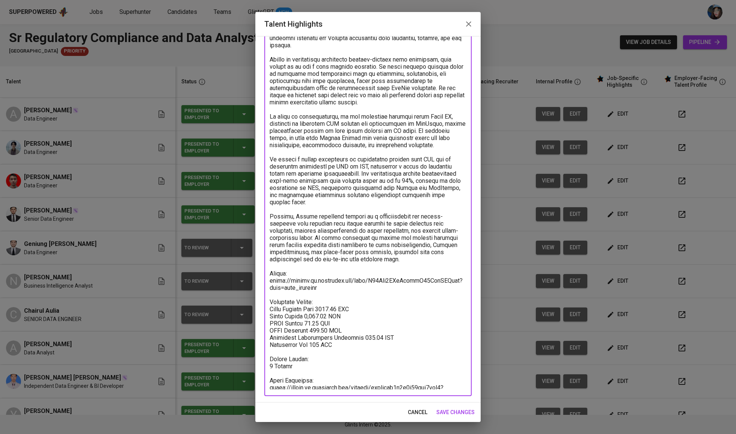
scroll to position [187, 0]
drag, startPoint x: 285, startPoint y: 267, endPoint x: 244, endPoint y: 267, distance: 41.3
click at [244, 267] on div "Talent Highlights Enhance the Talent's profile by adding highlights relevant to…" at bounding box center [368, 217] width 736 height 434
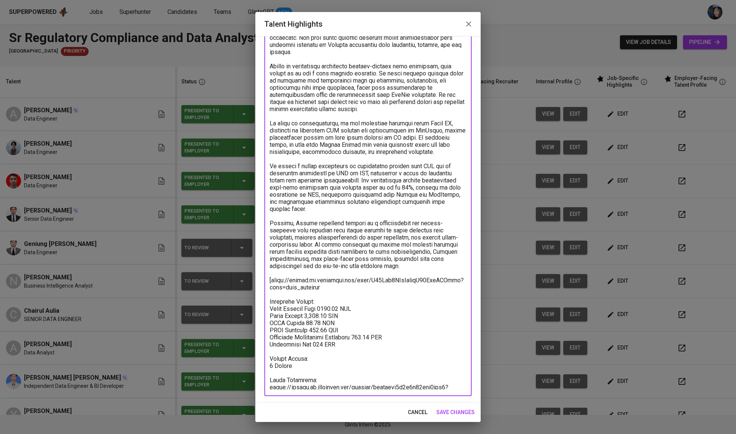
scroll to position [180, 0]
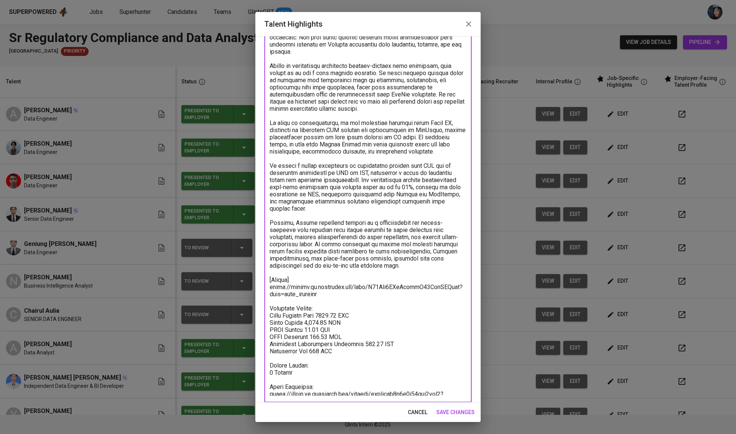
click at [318, 304] on textarea at bounding box center [368, 150] width 197 height 490
click at [270, 301] on textarea at bounding box center [368, 150] width 197 height 490
click at [323, 353] on textarea at bounding box center [368, 150] width 197 height 490
click at [315, 357] on textarea at bounding box center [368, 150] width 197 height 490
drag, startPoint x: 270, startPoint y: 379, endPoint x: 380, endPoint y: 416, distance: 116.0
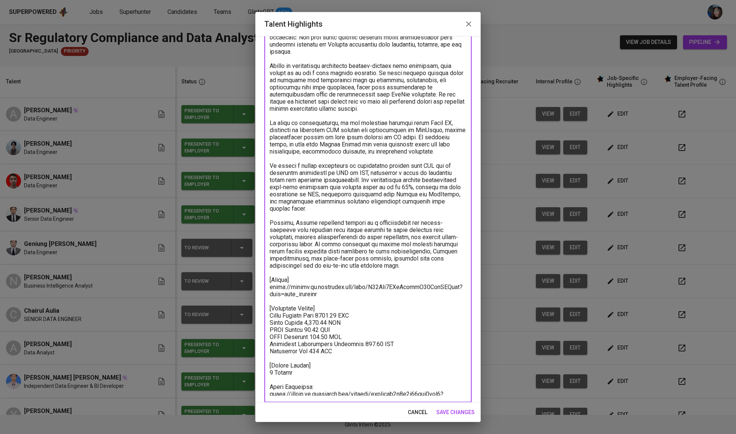
click at [380, 416] on div "Talent Highlights Enhance the Talent's profile by adding highlights relevant to…" at bounding box center [367, 217] width 225 height 410
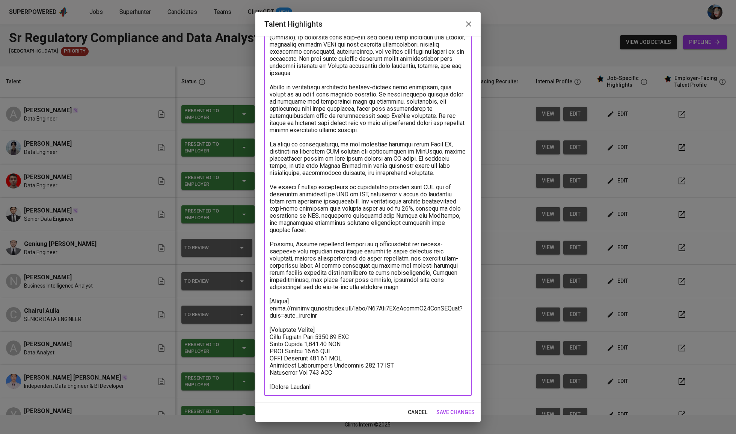
scroll to position [159, 0]
type textarea "[Career Highlight] Ghulam has built his career as a data engineer with almost f…"
click at [472, 412] on span "save changes" at bounding box center [455, 412] width 38 height 9
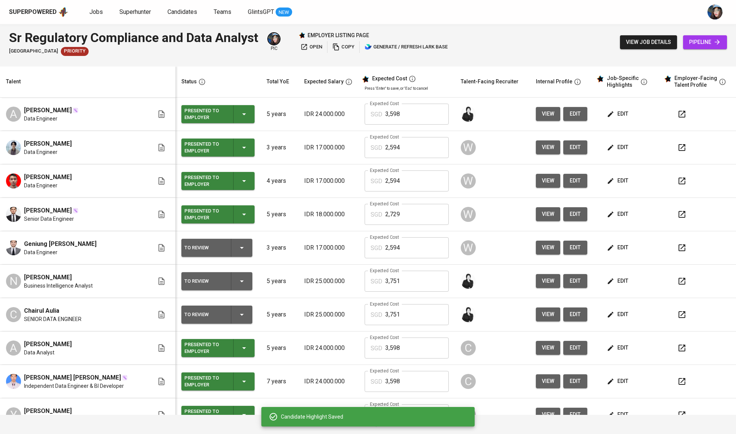
click at [239, 251] on icon "button" at bounding box center [241, 247] width 9 height 9
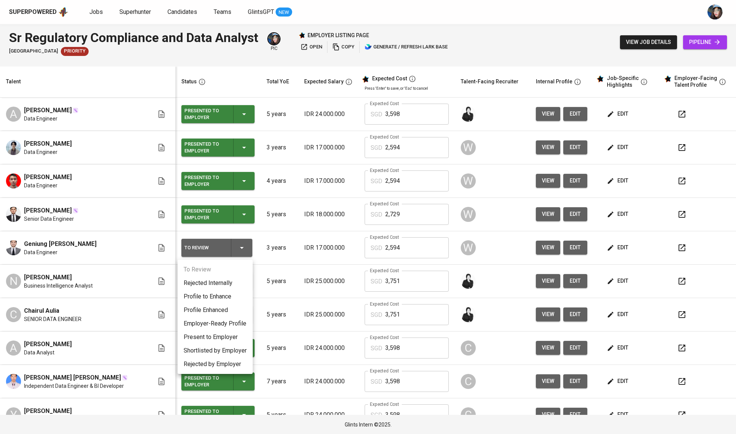
click at [237, 334] on li "Present to Employer" at bounding box center [215, 337] width 75 height 14
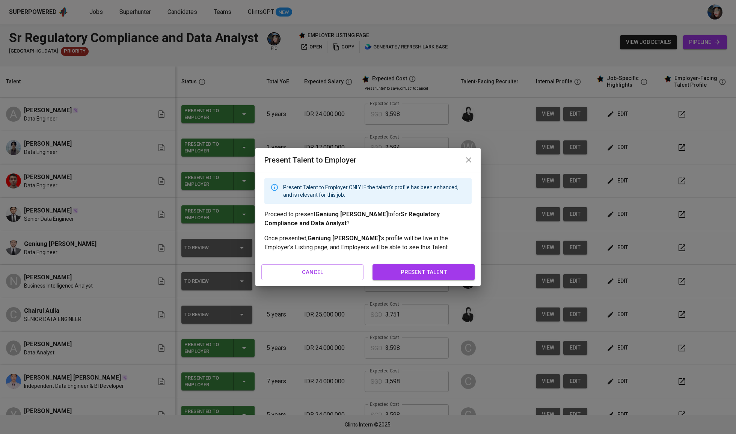
click at [400, 274] on span "present talent" at bounding box center [424, 272] width 86 height 10
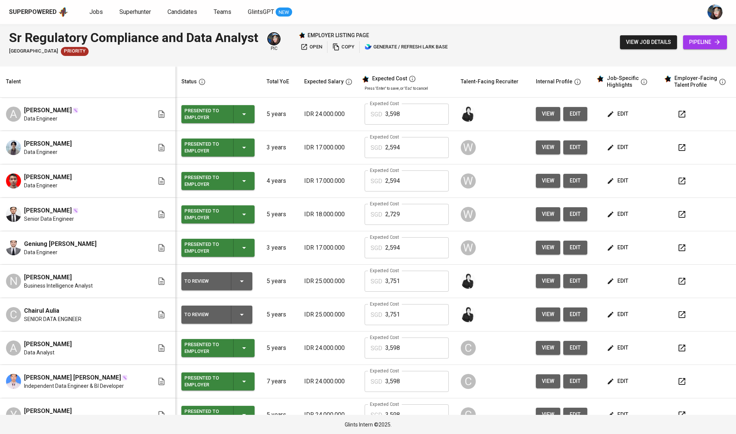
click at [607, 252] on icon "button" at bounding box center [611, 248] width 8 height 8
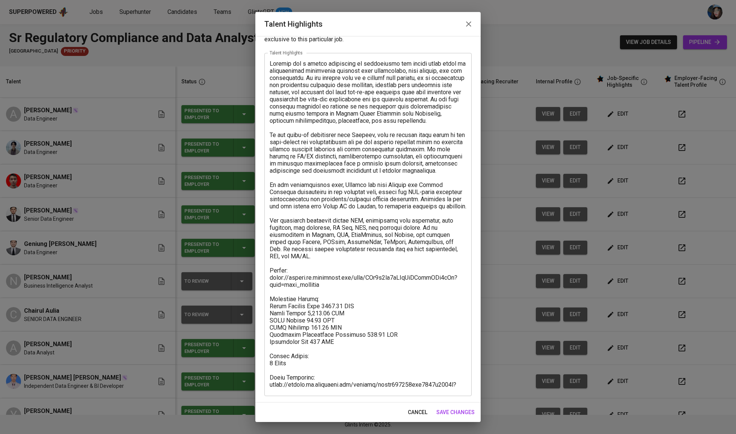
scroll to position [26, 0]
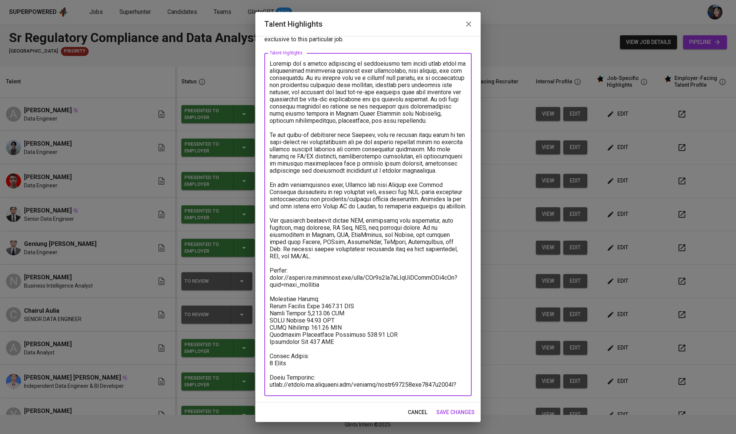
click at [270, 373] on textarea at bounding box center [368, 224] width 197 height 329
drag, startPoint x: 269, startPoint y: 373, endPoint x: 354, endPoint y: 398, distance: 88.9
click at [354, 398] on div "Enhance the Talent's profile by adding highlights relevant to this job - accomp…" at bounding box center [367, 219] width 225 height 367
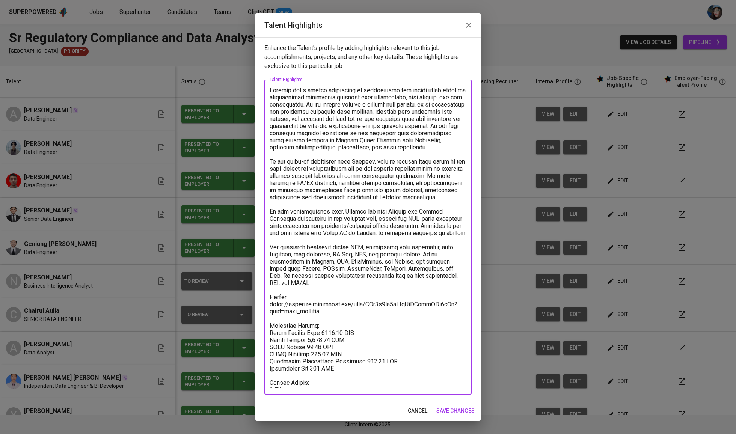
scroll to position [0, 0]
click at [323, 378] on textarea at bounding box center [368, 237] width 197 height 301
click at [268, 377] on div "x Talent Highlights" at bounding box center [367, 237] width 207 height 315
click at [270, 377] on textarea at bounding box center [368, 237] width 197 height 301
click at [323, 320] on textarea at bounding box center [368, 237] width 197 height 301
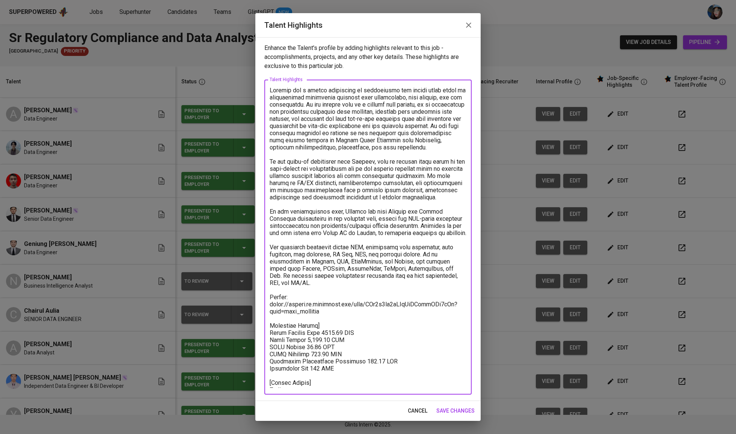
click at [270, 322] on textarea at bounding box center [368, 237] width 197 height 301
click at [304, 294] on textarea at bounding box center [368, 237] width 197 height 301
click at [273, 92] on textarea at bounding box center [368, 237] width 197 height 301
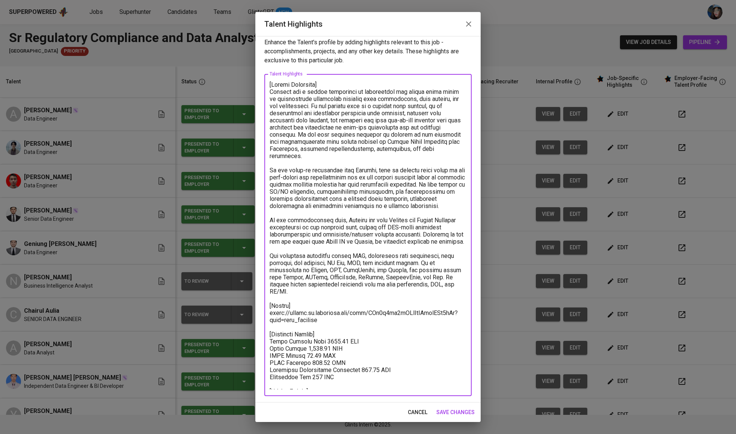
scroll to position [5, 0]
type textarea "[Career Highlight] Geniung has a strong foundation in mathematics and around th…"
click at [447, 412] on span "save changes" at bounding box center [455, 412] width 38 height 9
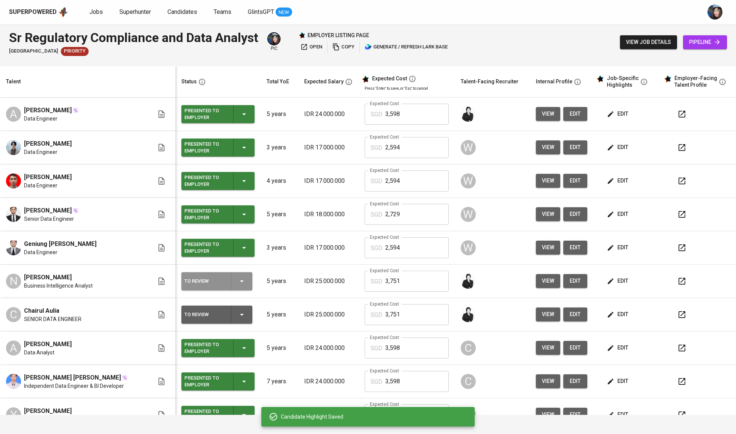
click at [242, 285] on icon "button" at bounding box center [241, 281] width 9 height 9
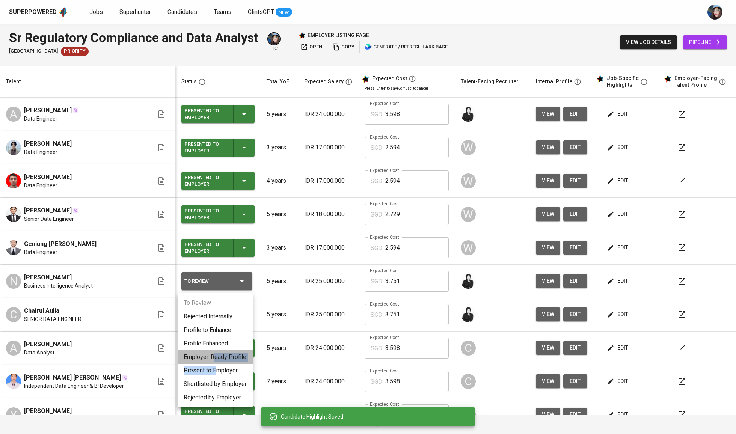
drag, startPoint x: 214, startPoint y: 360, endPoint x: 217, endPoint y: 370, distance: 10.9
click at [217, 370] on ul "To Review Rejected Internally Profile to Enhance Profile Enhanced Employer-Read…" at bounding box center [215, 350] width 75 height 114
click at [217, 370] on li "Present to Employer" at bounding box center [215, 371] width 75 height 14
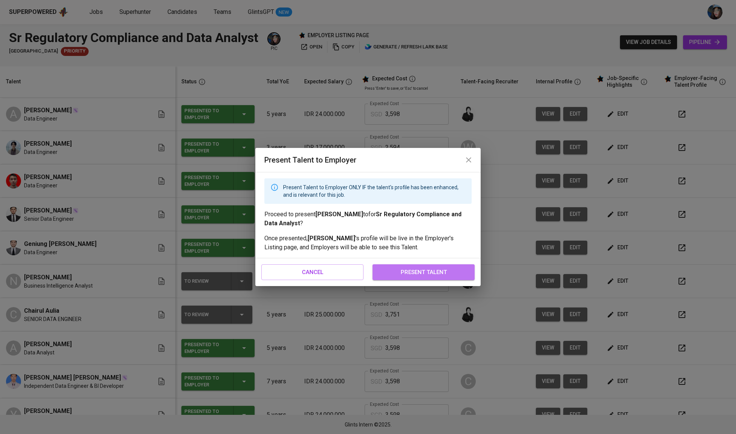
click at [389, 271] on span "present talent" at bounding box center [424, 272] width 86 height 10
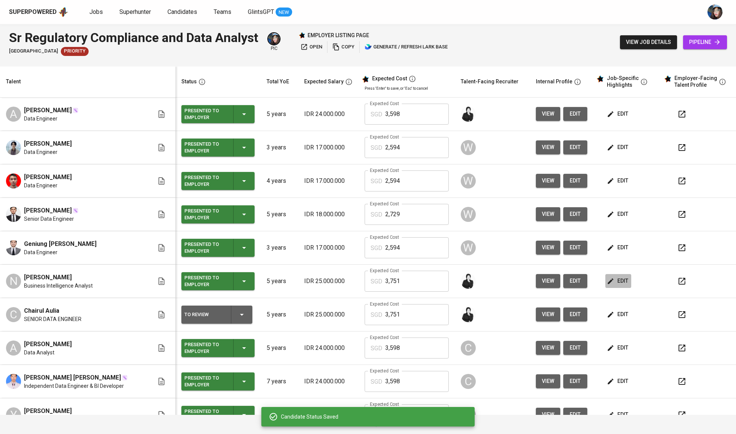
click at [610, 284] on span "edit" at bounding box center [618, 280] width 20 height 9
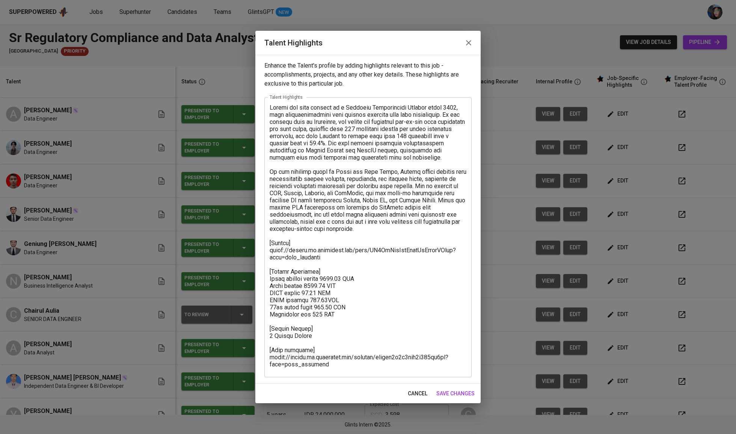
click at [272, 103] on div "x Talent Highlights" at bounding box center [367, 237] width 207 height 280
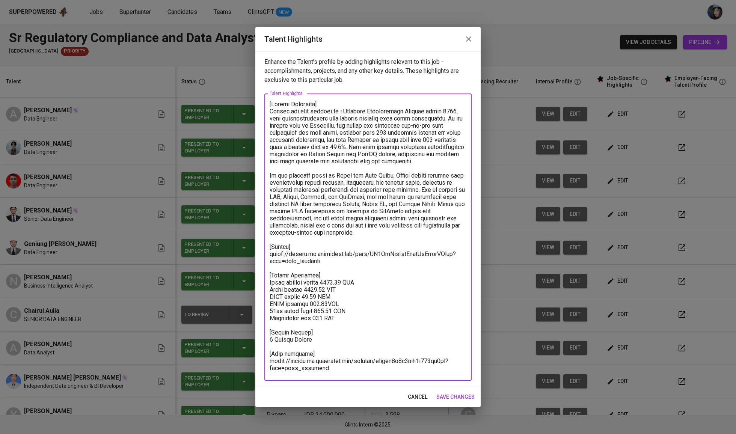
click at [326, 352] on textarea at bounding box center [368, 237] width 197 height 273
click at [278, 341] on textarea at bounding box center [368, 237] width 197 height 273
drag, startPoint x: 294, startPoint y: 343, endPoint x: 463, endPoint y: 419, distance: 185.6
click at [463, 419] on div "Talent Highlights Enhance the Talent's profile by adding highlights relevant to…" at bounding box center [368, 217] width 736 height 434
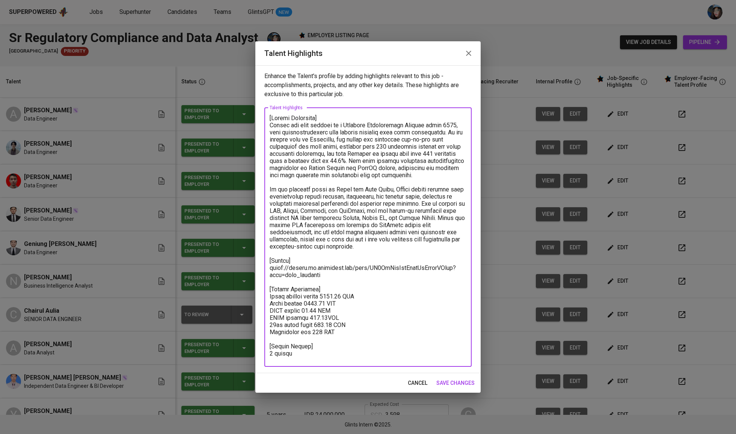
type textarea "[Career Highlight] Nellie has been working as a Business Intelligence Analyst s…"
click at [463, 391] on div "cancel save changes" at bounding box center [367, 383] width 225 height 20
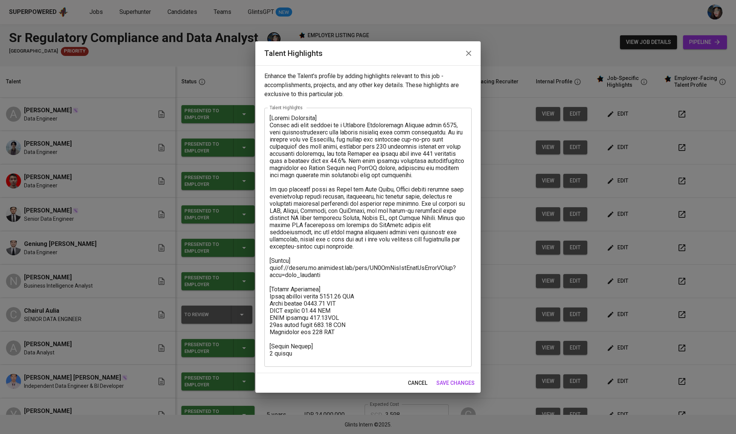
click at [464, 377] on button "save changes" at bounding box center [455, 383] width 44 height 14
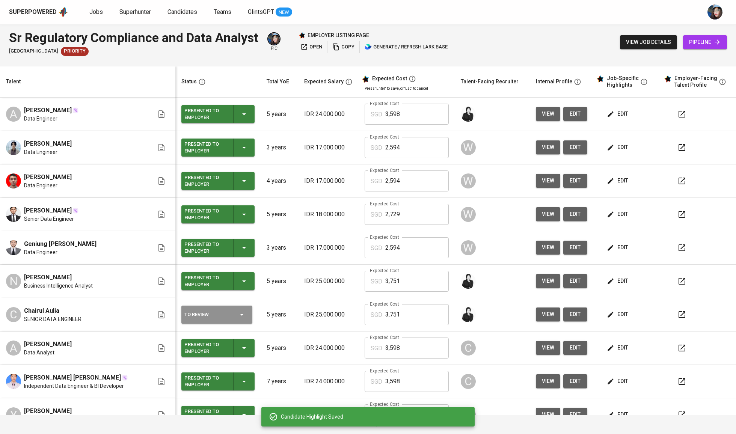
click at [246, 319] on div "To Review" at bounding box center [216, 315] width 65 height 18
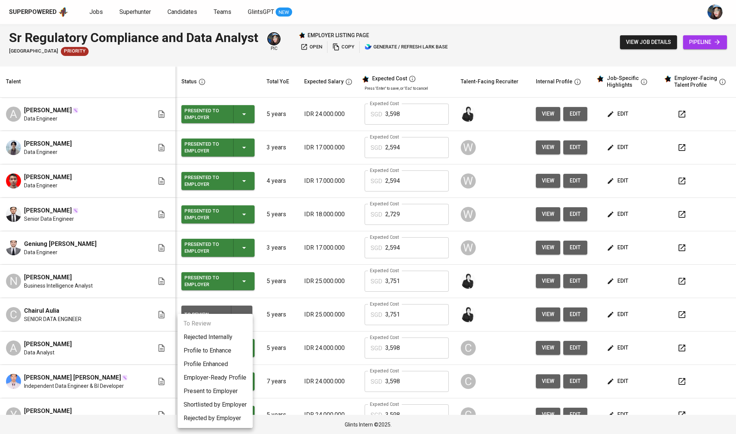
click at [213, 388] on li "Present to Employer" at bounding box center [215, 392] width 75 height 14
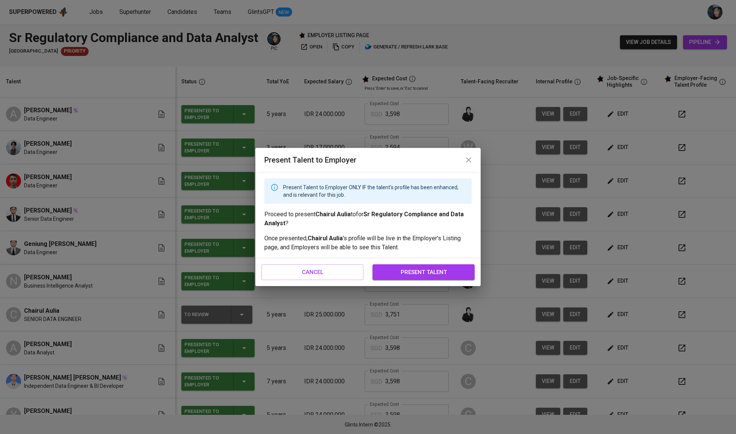
click at [409, 275] on span "present talent" at bounding box center [424, 272] width 86 height 10
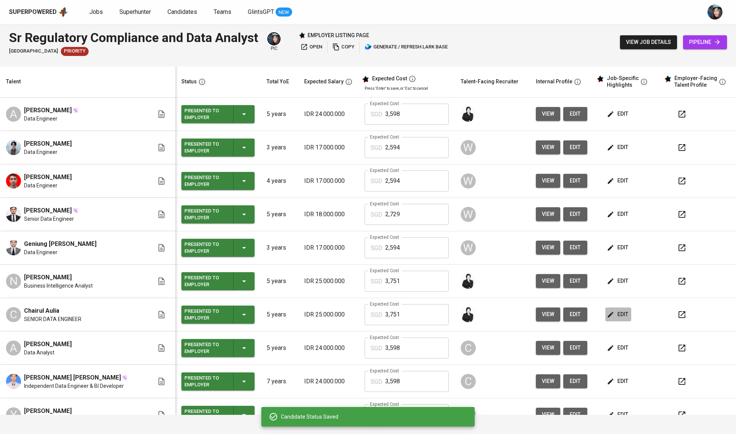
click at [612, 317] on span "edit" at bounding box center [618, 314] width 20 height 9
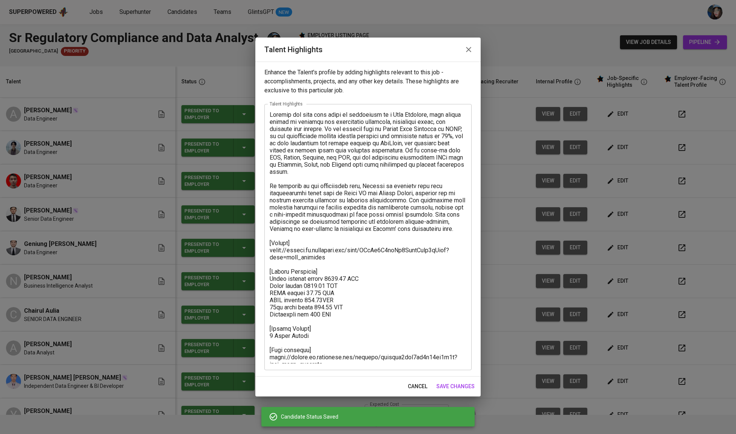
click at [272, 112] on textarea at bounding box center [368, 237] width 197 height 252
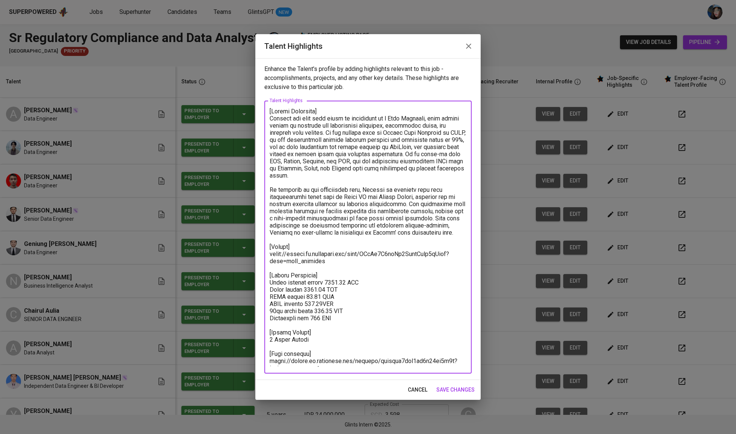
drag, startPoint x: 279, startPoint y: 335, endPoint x: 376, endPoint y: 339, distance: 97.7
click at [376, 339] on textarea at bounding box center [368, 237] width 197 height 259
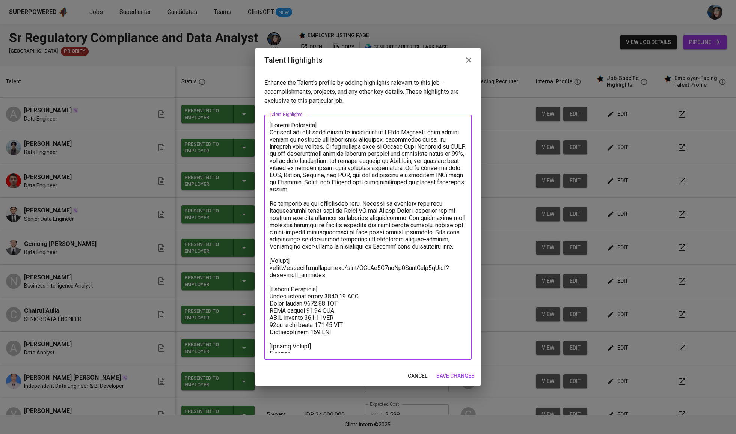
type textarea "[Career Highlight] Chairul has over five years of experience as a Data Engineer…"
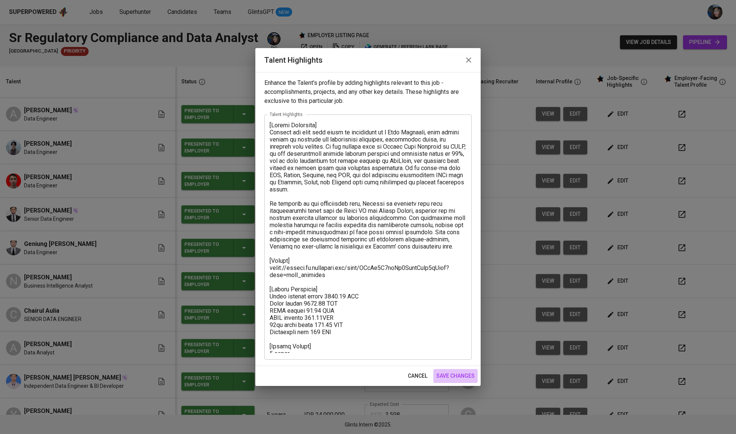
click at [459, 371] on button "save changes" at bounding box center [455, 376] width 44 height 14
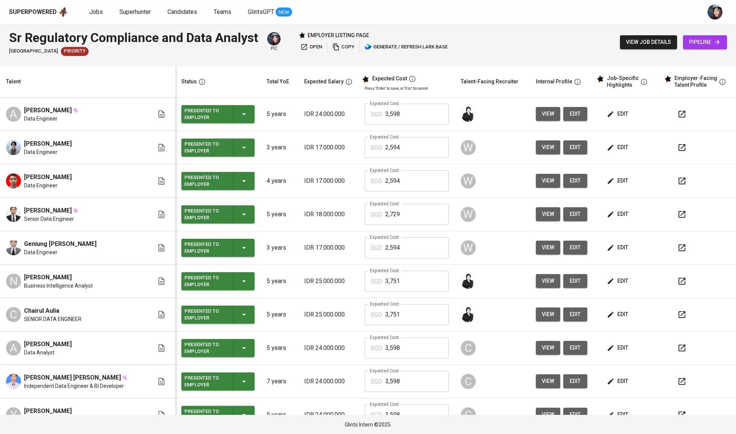
scroll to position [0, 0]
click at [307, 49] on icon "button" at bounding box center [304, 47] width 8 height 8
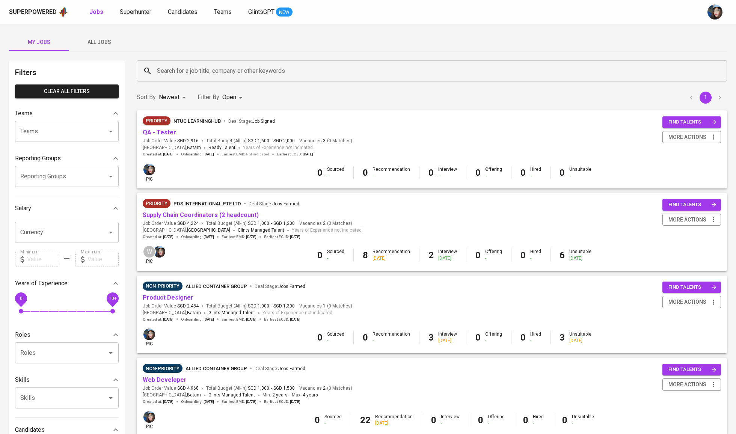
click at [168, 134] on link "QA - Tester" at bounding box center [159, 132] width 33 height 7
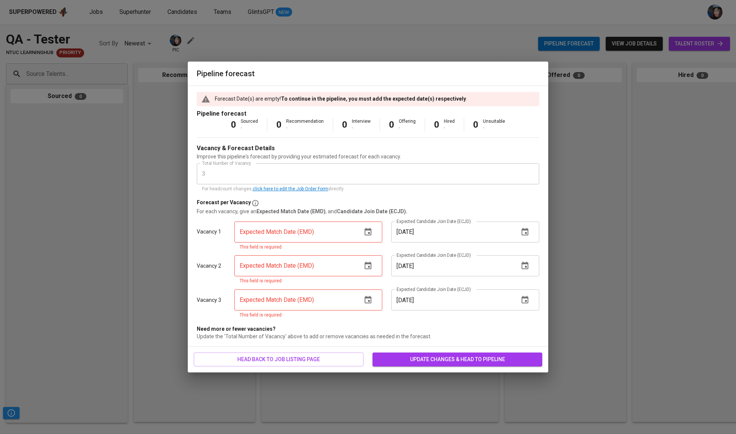
click at [330, 235] on input "text" at bounding box center [295, 232] width 122 height 21
click at [359, 235] on button "button" at bounding box center [368, 232] width 18 height 18
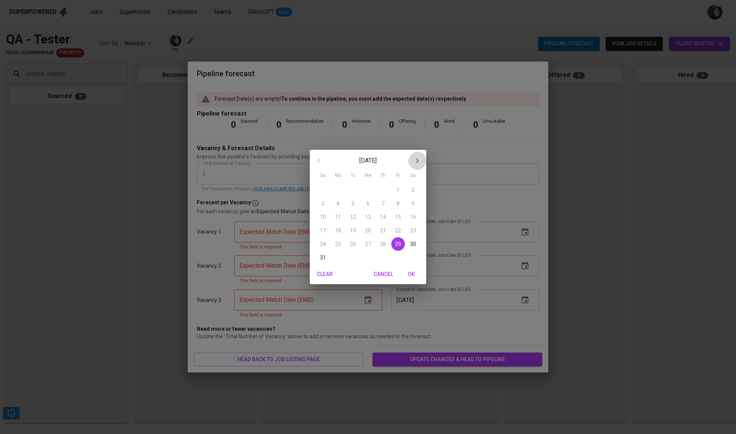
click at [417, 161] on icon "button" at bounding box center [417, 160] width 9 height 9
click at [343, 192] on span "1" at bounding box center [338, 190] width 14 height 8
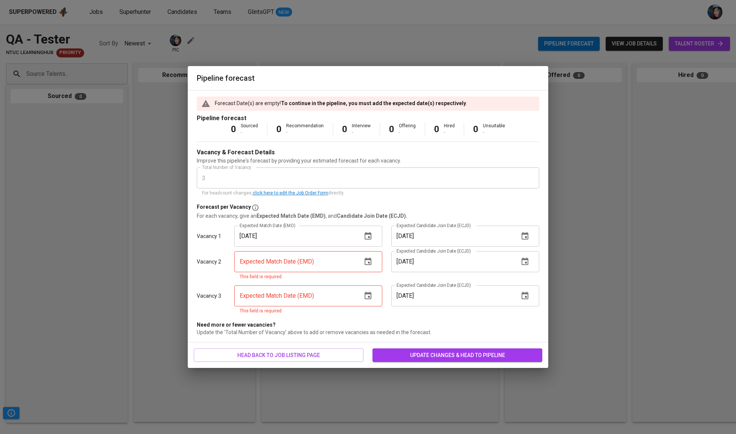
type input "09/01/2025"
click at [365, 258] on icon "button" at bounding box center [368, 261] width 9 height 9
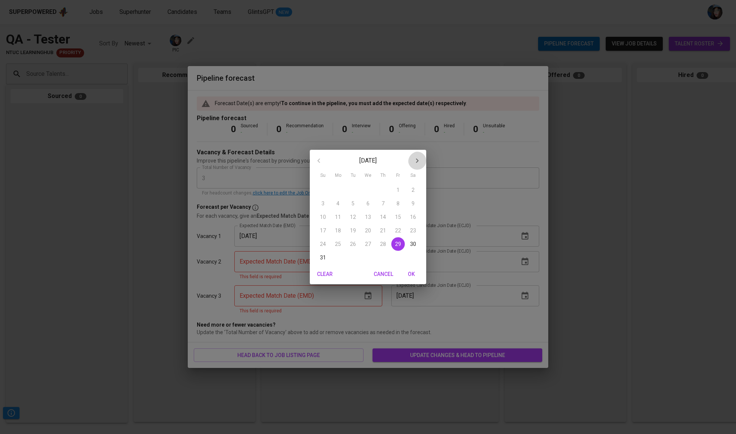
click at [416, 163] on icon "button" at bounding box center [417, 160] width 9 height 9
click at [336, 190] on p "1" at bounding box center [337, 190] width 3 height 8
type input "09/01/2025"
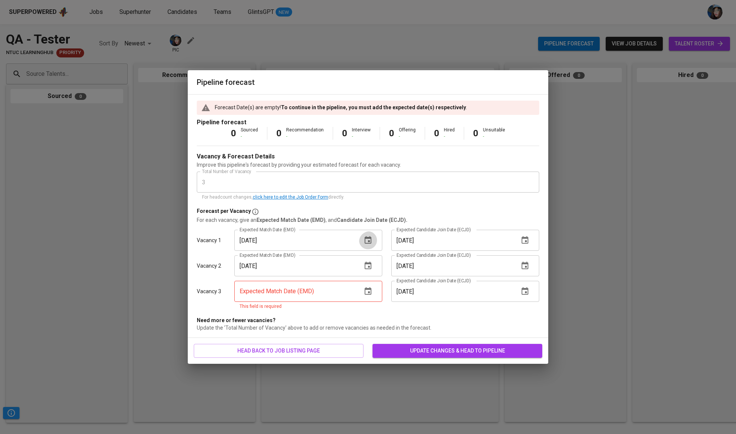
click at [367, 236] on icon "button" at bounding box center [368, 240] width 9 height 9
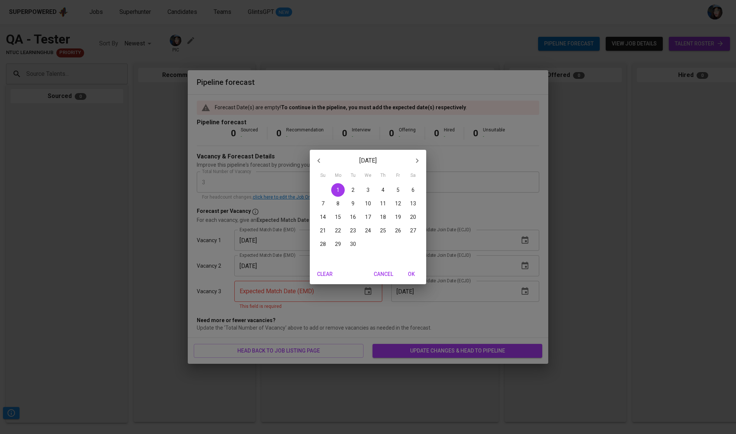
click at [320, 164] on icon "button" at bounding box center [318, 160] width 9 height 9
click at [397, 247] on p "29" at bounding box center [398, 244] width 6 height 8
type input "08/29/2025"
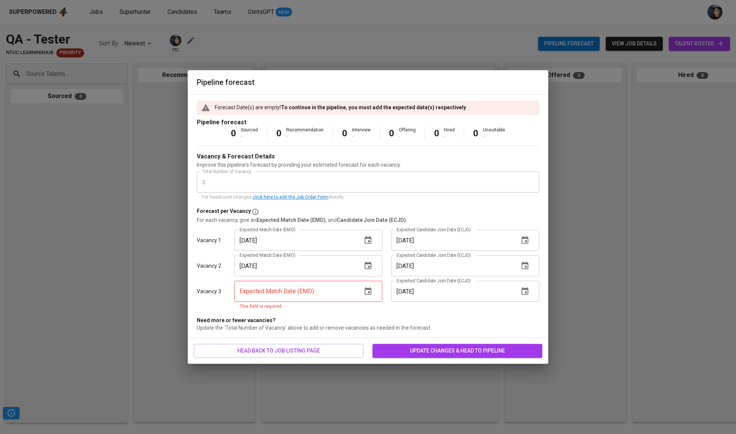
click at [375, 262] on button "button" at bounding box center [368, 266] width 18 height 18
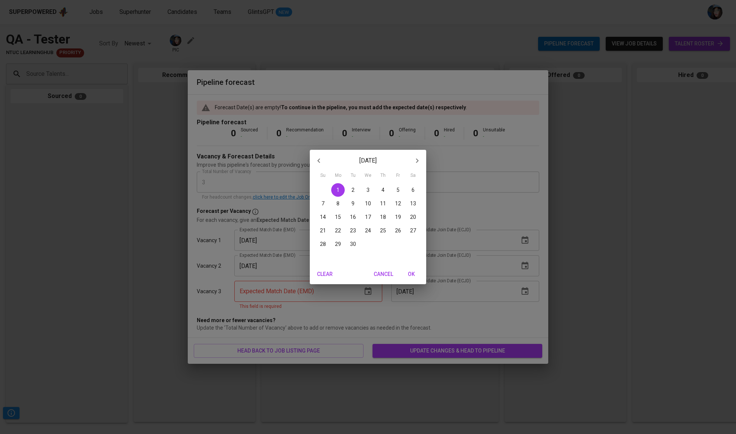
click at [323, 164] on icon "button" at bounding box center [318, 160] width 9 height 9
click at [401, 246] on span "29" at bounding box center [398, 244] width 14 height 8
type input "08/29/2025"
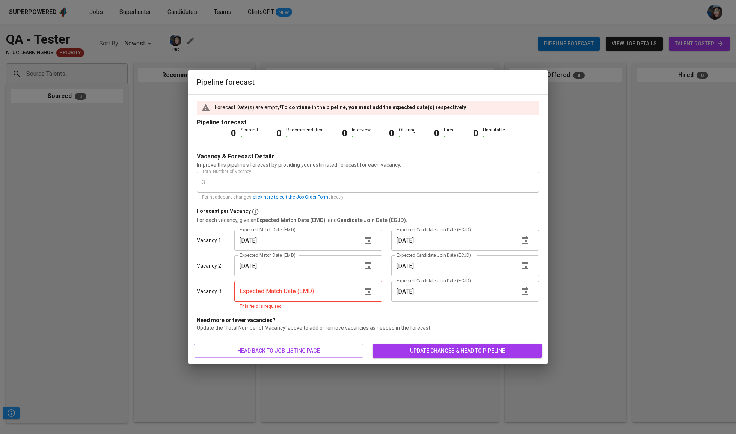
click at [370, 287] on icon "button" at bounding box center [368, 291] width 9 height 9
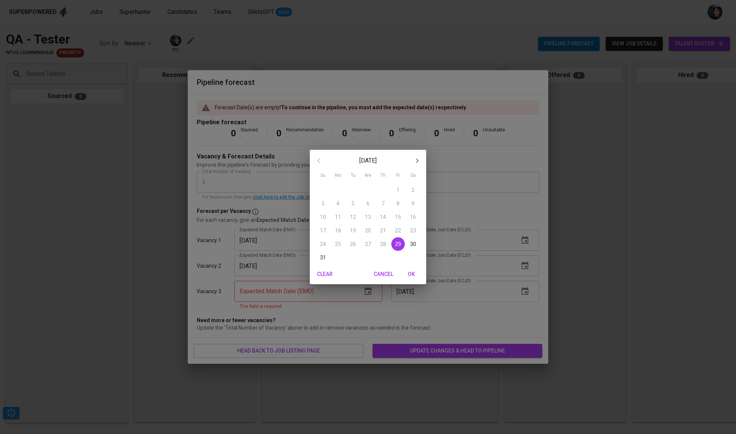
click at [315, 160] on div "August 2025" at bounding box center [368, 161] width 116 height 18
click at [321, 155] on div "August 2025" at bounding box center [368, 161] width 116 height 18
click at [321, 157] on div "August 2025" at bounding box center [368, 161] width 116 height 18
click at [322, 162] on div "August 2025" at bounding box center [368, 161] width 116 height 18
click at [396, 250] on button "29" at bounding box center [398, 244] width 14 height 14
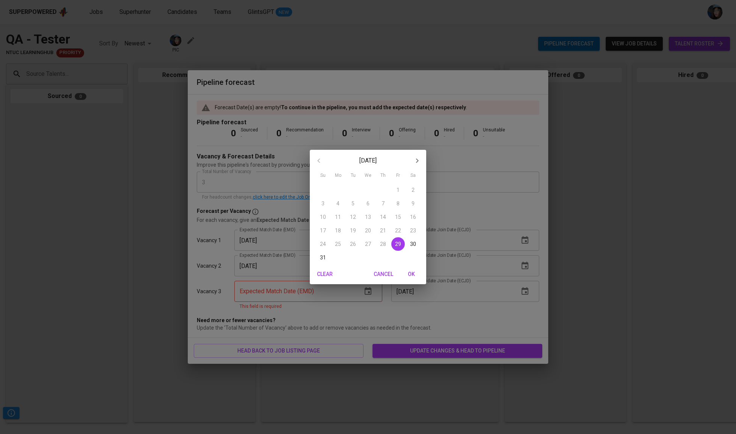
type input "08/29/2025"
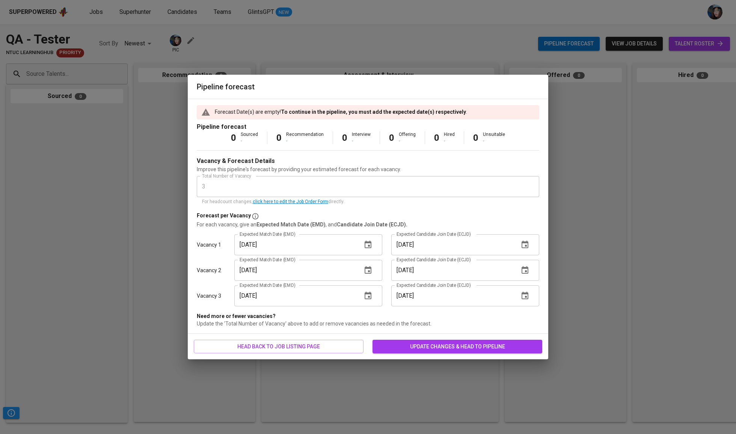
click at [525, 249] on icon "button" at bounding box center [524, 244] width 9 height 9
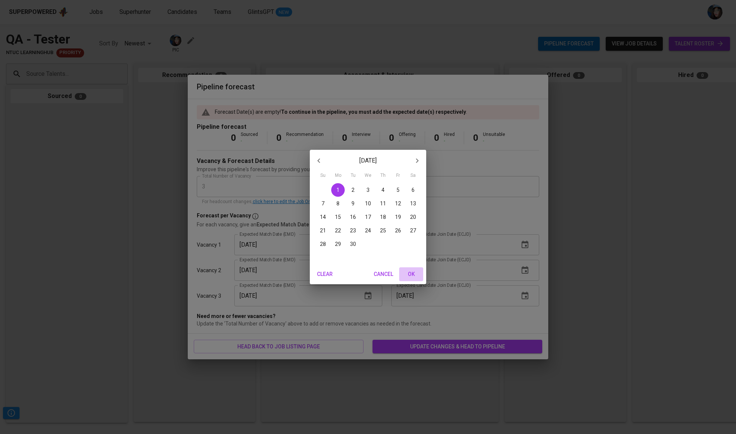
click at [404, 275] on span "OK" at bounding box center [411, 274] width 18 height 9
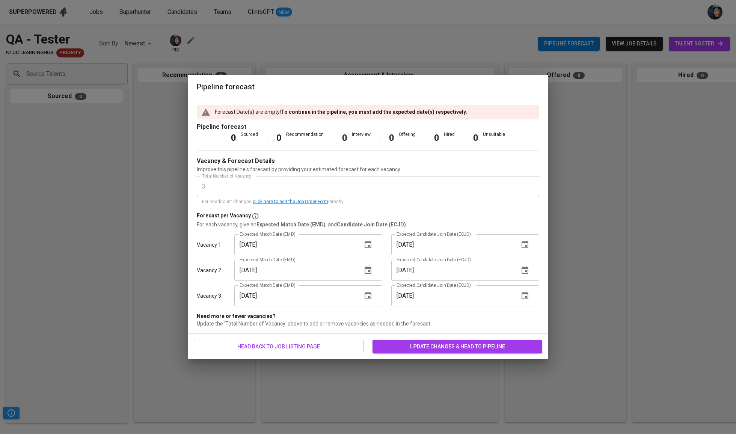
click at [520, 275] on icon "button" at bounding box center [524, 270] width 9 height 9
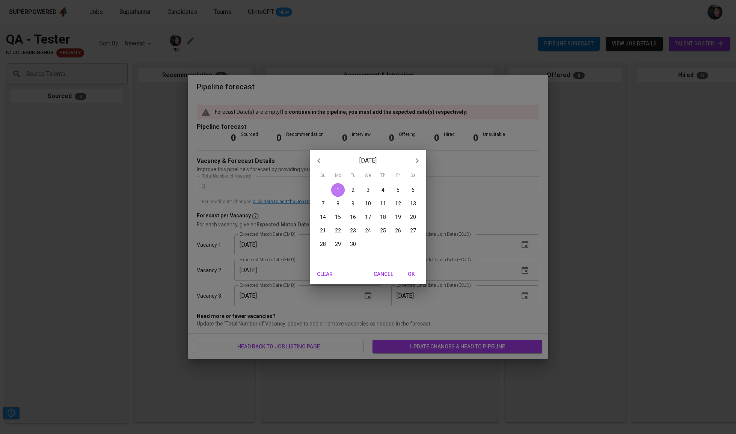
click at [339, 188] on p "1" at bounding box center [337, 190] width 3 height 8
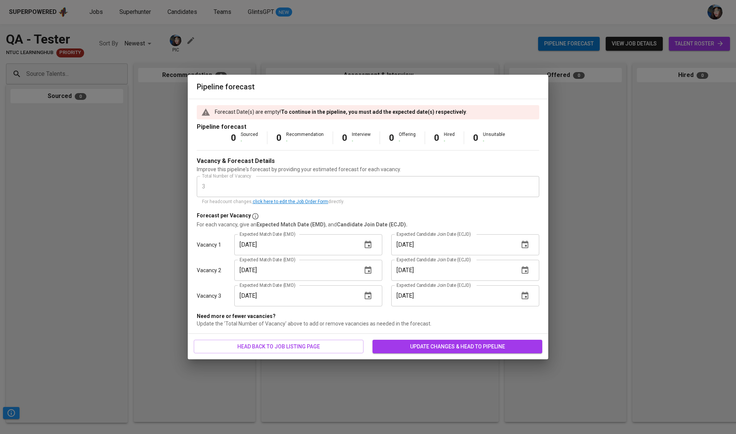
click at [533, 291] on div "09/01/2025 Expected Candidate Join Date (ECJD)" at bounding box center [465, 295] width 148 height 21
click at [523, 295] on icon "button" at bounding box center [524, 295] width 9 height 9
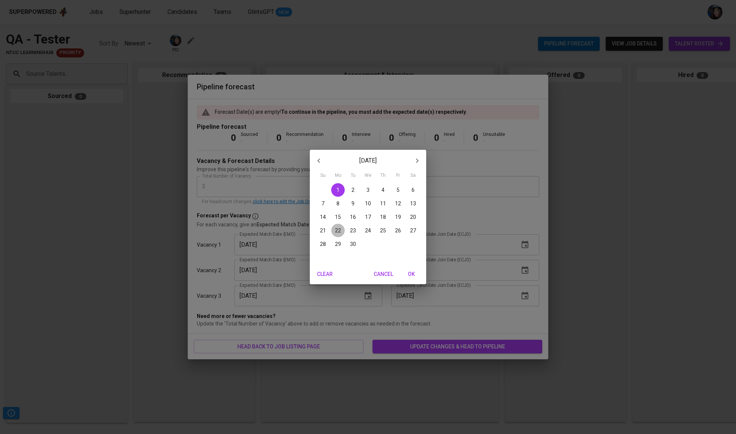
click at [339, 231] on p "22" at bounding box center [338, 231] width 6 height 8
type input "09/22/2025"
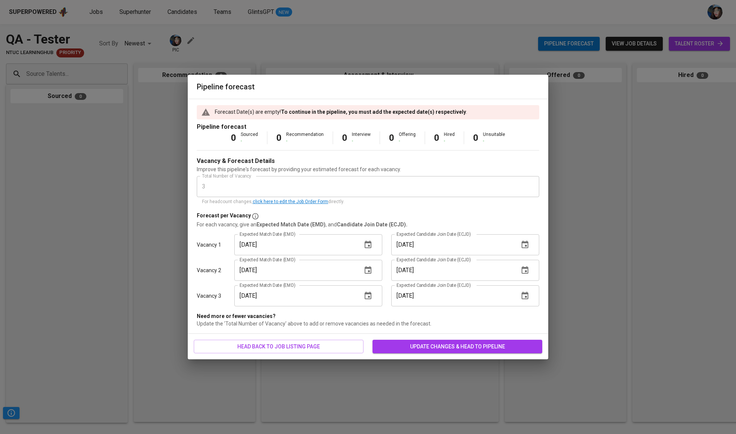
click at [422, 351] on span "update changes & head to pipeline" at bounding box center [458, 346] width 158 height 9
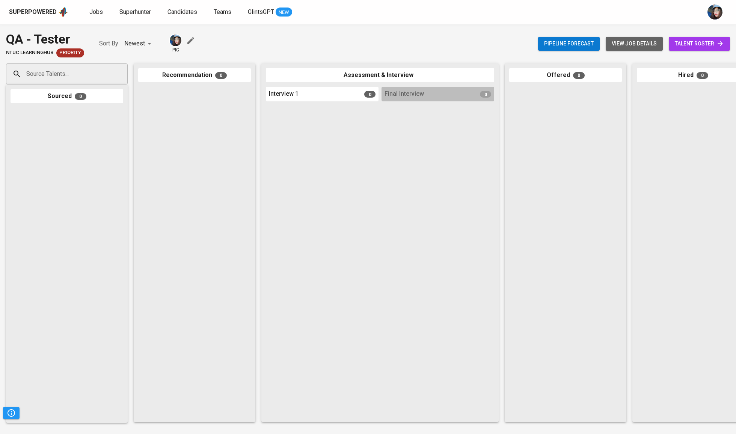
click at [650, 47] on span "view job details" at bounding box center [634, 43] width 45 height 9
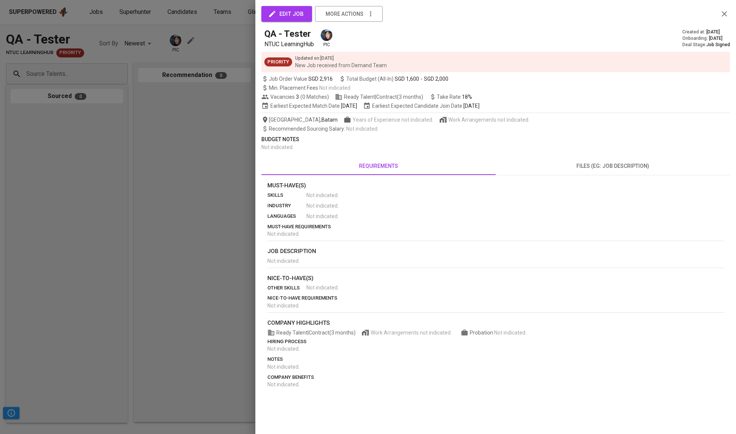
click at [309, 14] on button "edit job" at bounding box center [286, 14] width 51 height 16
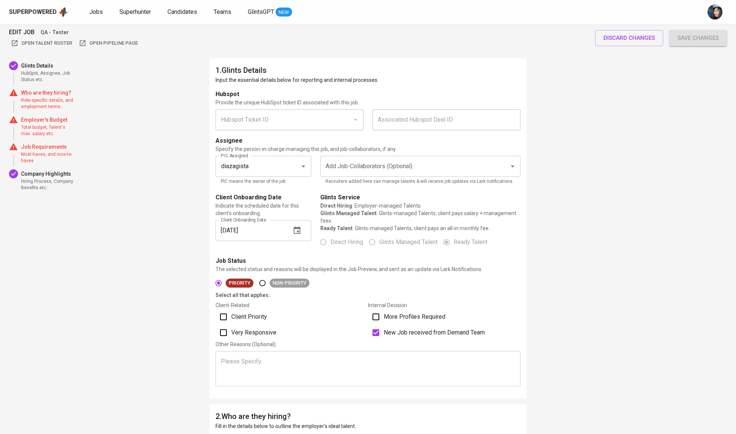
click at [72, 97] on p "Who are they hiring?" at bounding box center [48, 93] width 54 height 8
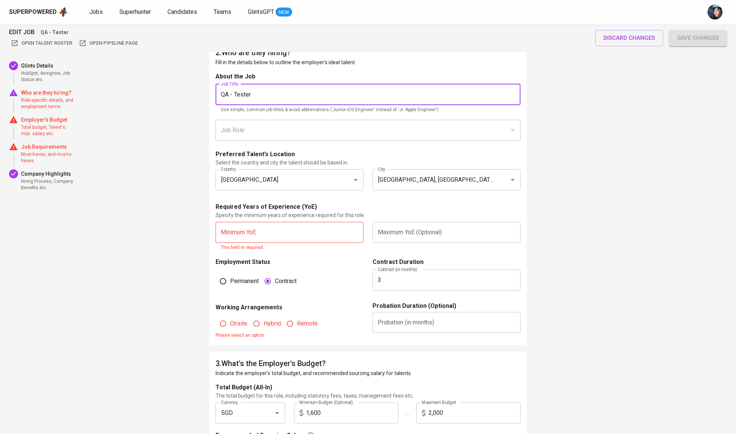
drag, startPoint x: 263, startPoint y: 108, endPoint x: 164, endPoint y: 106, distance: 99.2
type input "Software Tester (3 HC - [PERSON_NAME], [PERSON_NAME])"
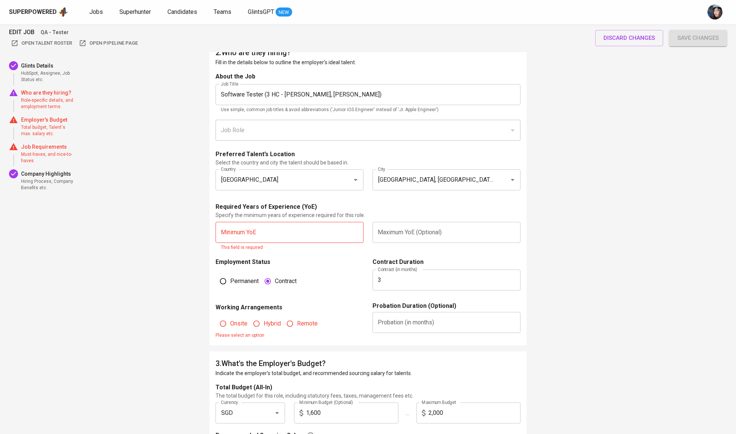
click at [56, 103] on span "Role-specific details, and employment terms." at bounding box center [48, 103] width 54 height 13
click at [292, 243] on input "text" at bounding box center [290, 232] width 148 height 21
type input "3"
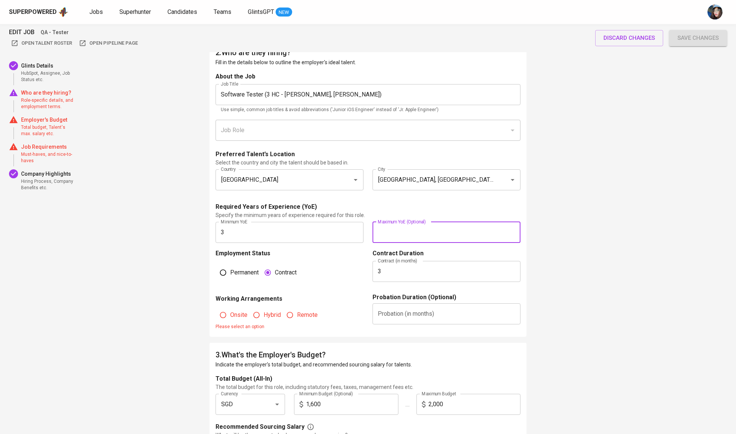
click at [387, 243] on input "text" at bounding box center [447, 232] width 148 height 21
type input "5"
click at [240, 320] on span "Onsite" at bounding box center [238, 315] width 17 height 9
click at [230, 322] on input "Onsite" at bounding box center [223, 315] width 14 height 14
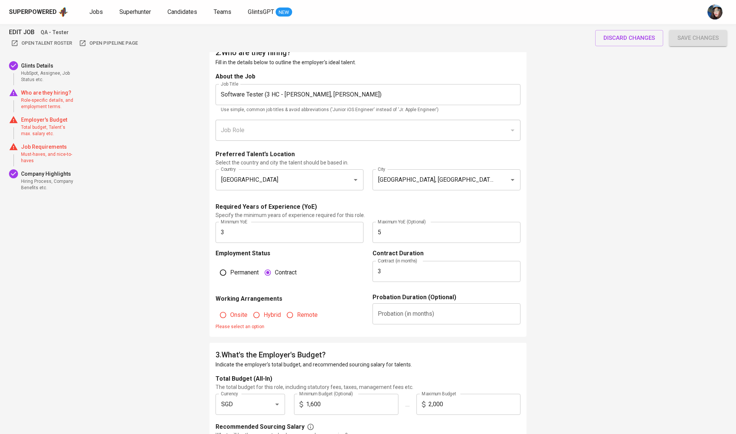
radio input "true"
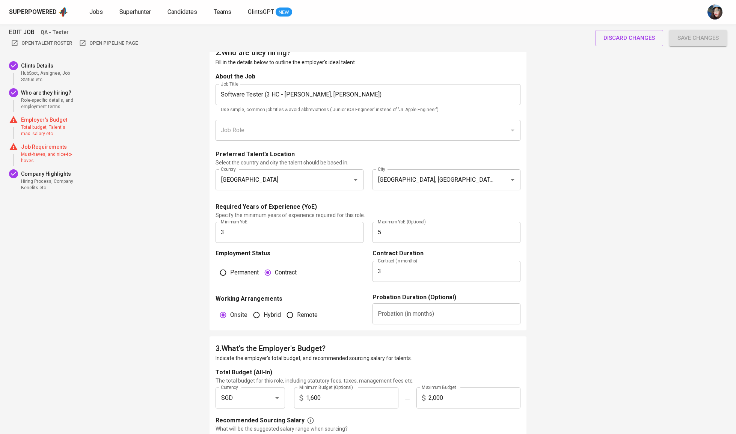
click at [439, 324] on input "text" at bounding box center [447, 313] width 148 height 21
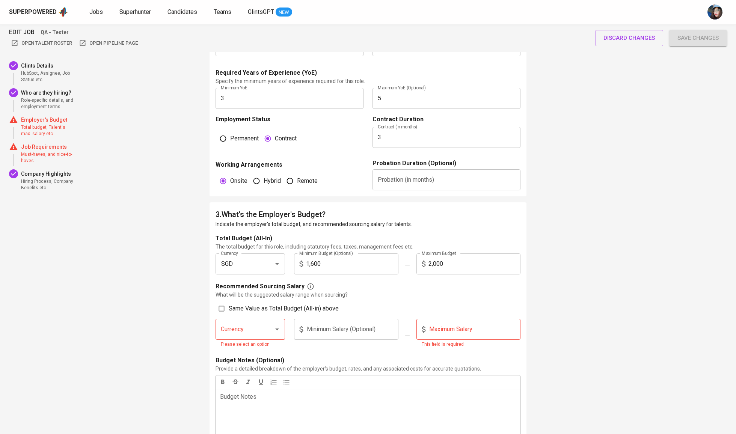
scroll to position [517, 0]
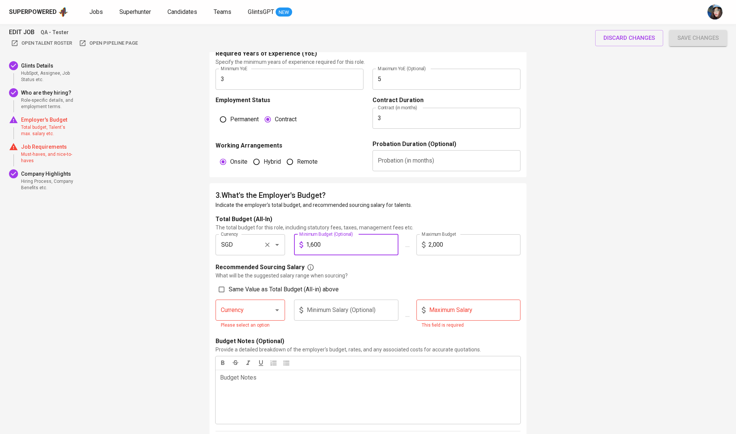
drag, startPoint x: 365, startPoint y: 261, endPoint x: 250, endPoint y: 255, distance: 115.8
click at [250, 255] on div "Currency SGD Currency Minimum Budget (Optional) 1,600 Minimum Budget (Optional)…" at bounding box center [368, 247] width 314 height 27
click at [351, 255] on input "1,600" at bounding box center [352, 244] width 92 height 21
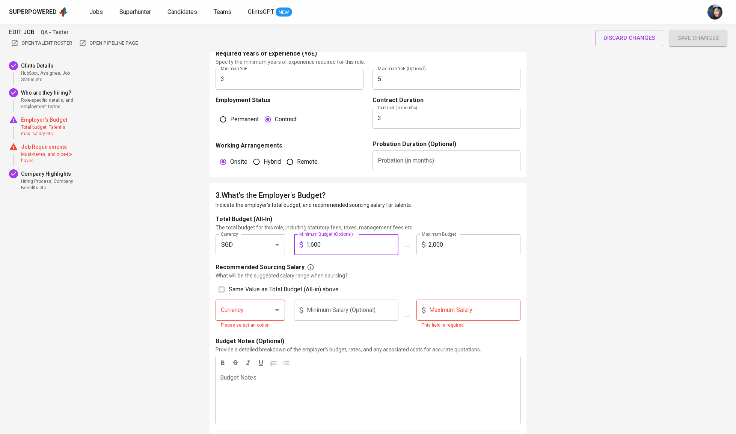
click at [240, 294] on span "Same Value as Total Budget (All-in) above" at bounding box center [284, 289] width 110 height 9
click at [229, 297] on input "Same Value as Total Budget (All-in) above" at bounding box center [221, 289] width 14 height 14
checkbox input "true"
type input "SGD"
type input "1,600"
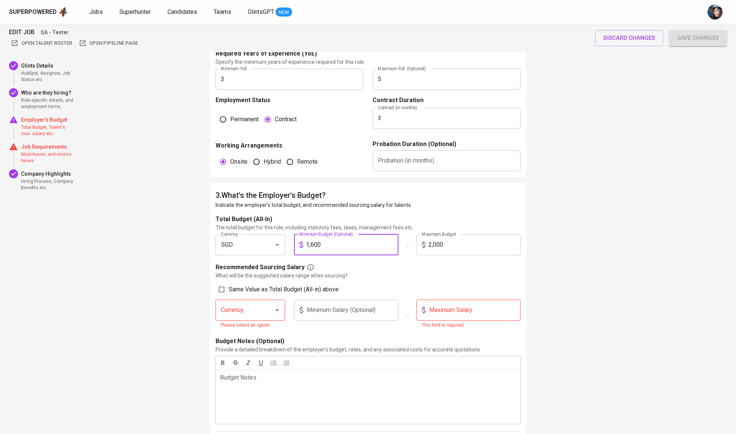
type input "2,000"
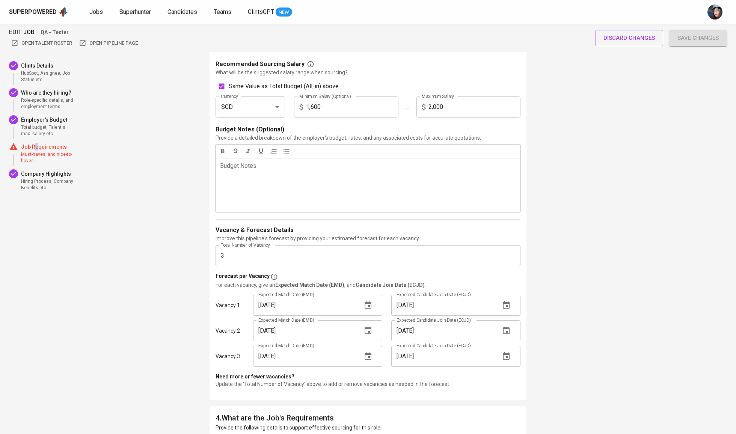
click at [38, 151] on p "Job Requirements" at bounding box center [48, 147] width 54 height 8
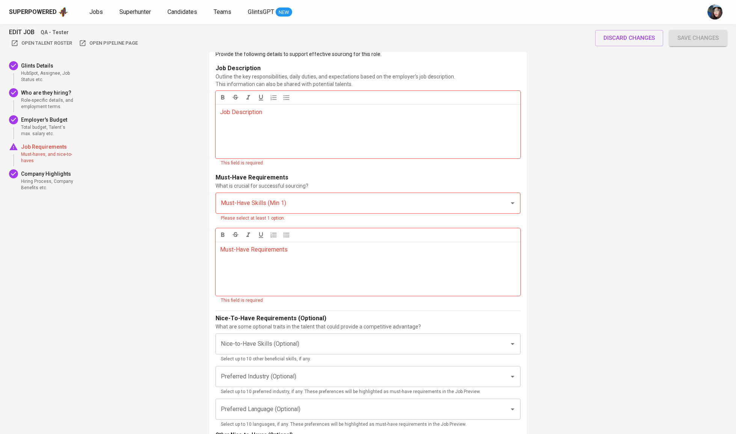
click at [233, 182] on p "Must-Have Requirements" at bounding box center [252, 177] width 73 height 9
click at [250, 158] on div "Job Description ﻿" at bounding box center [368, 131] width 305 height 54
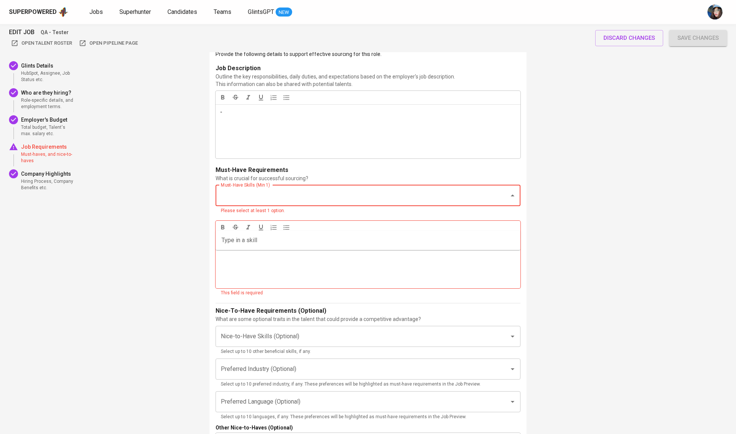
click at [327, 206] on div "Must-Have Skills (Min 1)" at bounding box center [368, 195] width 305 height 21
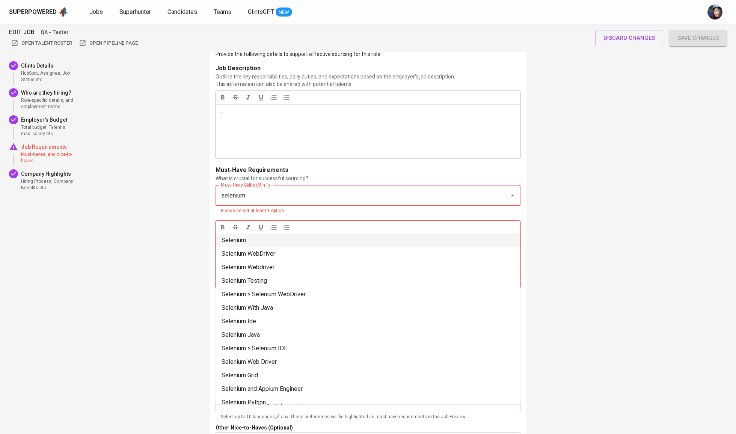
click at [299, 241] on li "Selenium" at bounding box center [368, 241] width 305 height 14
type input "selenium"
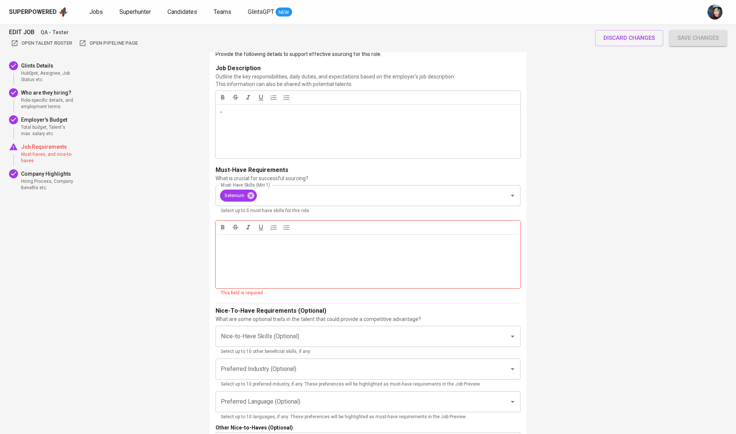
click at [344, 274] on div "Must-Have Requirements ﻿" at bounding box center [368, 261] width 305 height 54
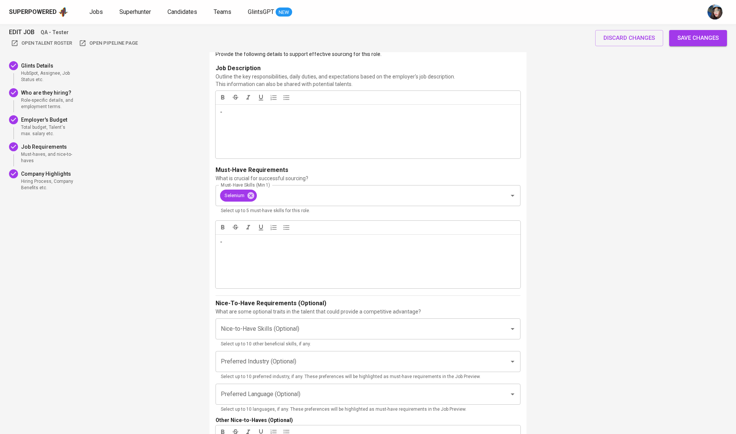
click at [700, 41] on span "Save changes" at bounding box center [697, 38] width 41 height 10
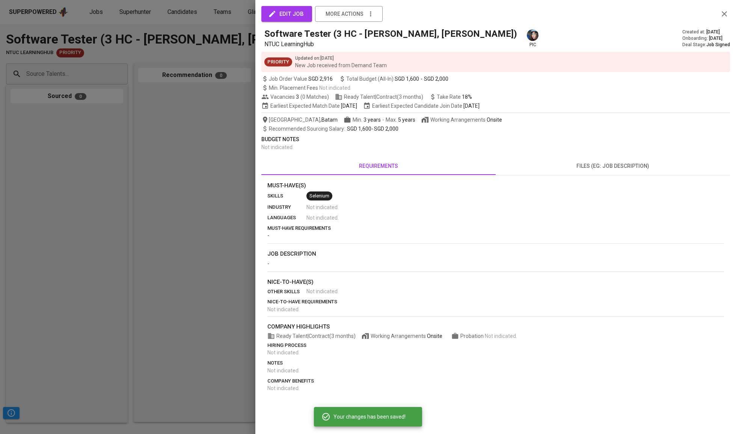
click at [220, 110] on div at bounding box center [368, 217] width 736 height 434
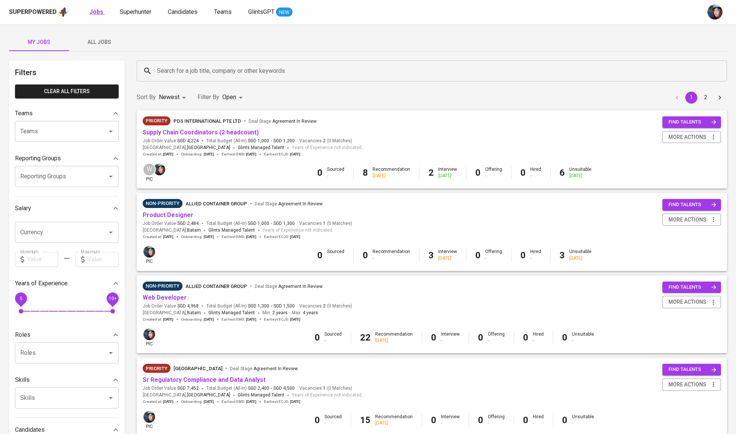
click at [95, 17] on link "Jobs" at bounding box center [96, 12] width 15 height 9
type input "OPEN"
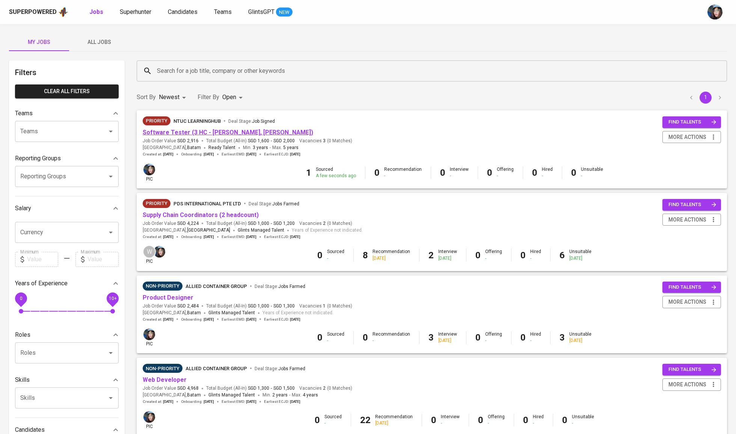
click at [248, 132] on link "Software Tester (3 HC - [PERSON_NAME], [PERSON_NAME])" at bounding box center [228, 132] width 170 height 7
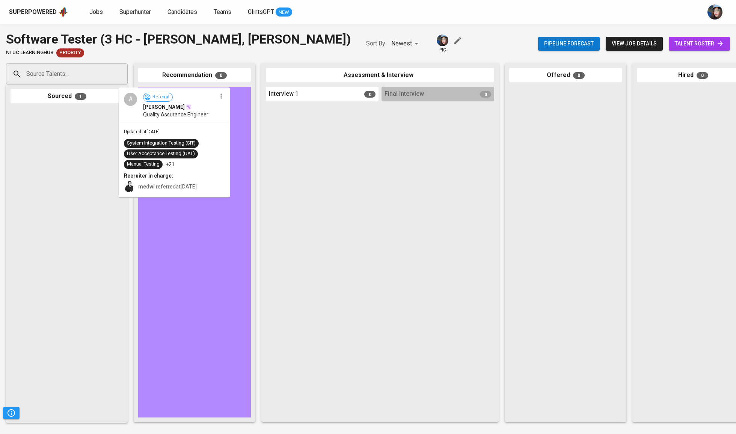
drag, startPoint x: 56, startPoint y: 161, endPoint x: 173, endPoint y: 140, distance: 119.0
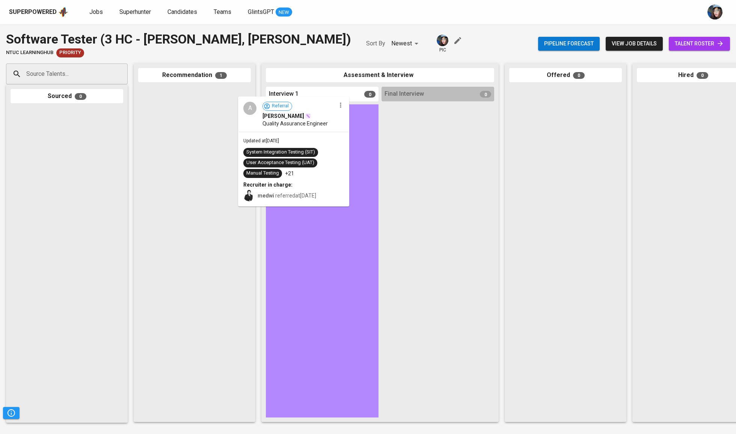
drag, startPoint x: 164, startPoint y: 130, endPoint x: 264, endPoint y: 140, distance: 100.4
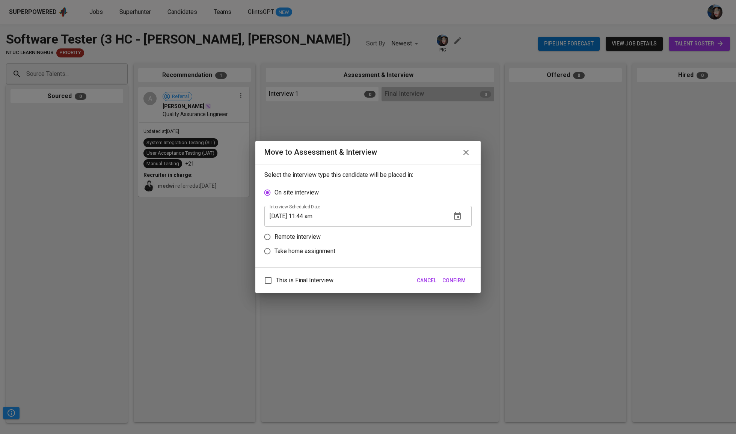
click at [300, 241] on p "Remote interview" at bounding box center [298, 236] width 46 height 9
click at [275, 243] on input "Remote interview" at bounding box center [267, 237] width 14 height 14
radio input "true"
click at [303, 236] on input "[DATE] 11:44 am" at bounding box center [354, 230] width 181 height 21
click at [456, 285] on span "Confirm" at bounding box center [453, 280] width 23 height 9
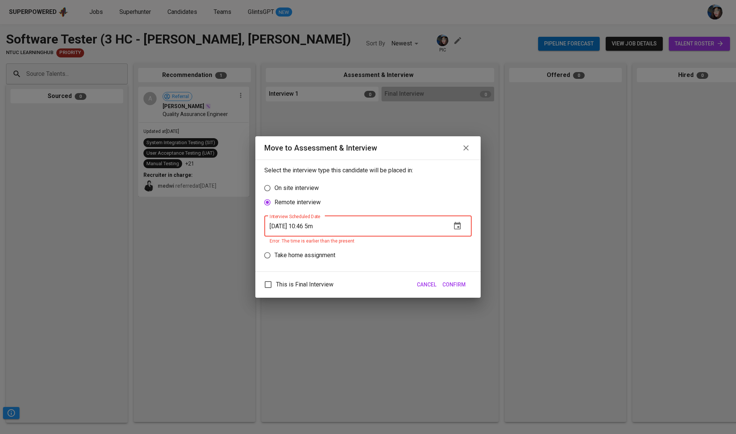
type input "[DATE] 10:46 am"
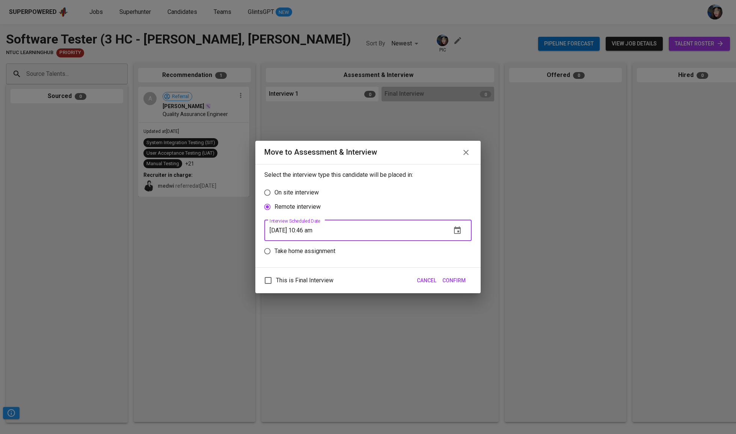
click at [460, 285] on span "Confirm" at bounding box center [453, 280] width 23 height 9
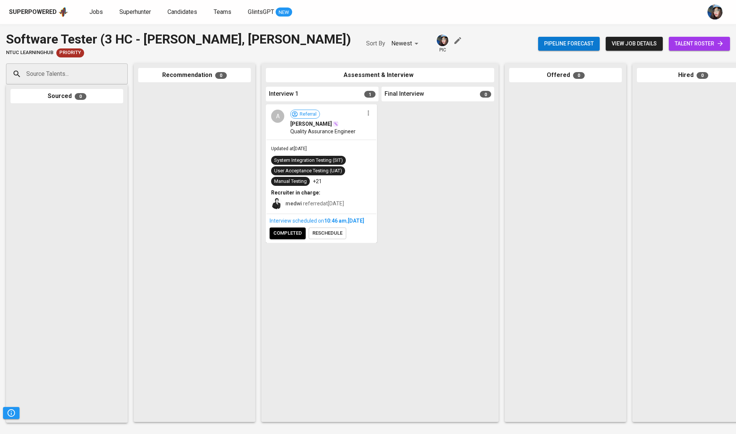
click at [289, 238] on span "completed" at bounding box center [287, 233] width 29 height 9
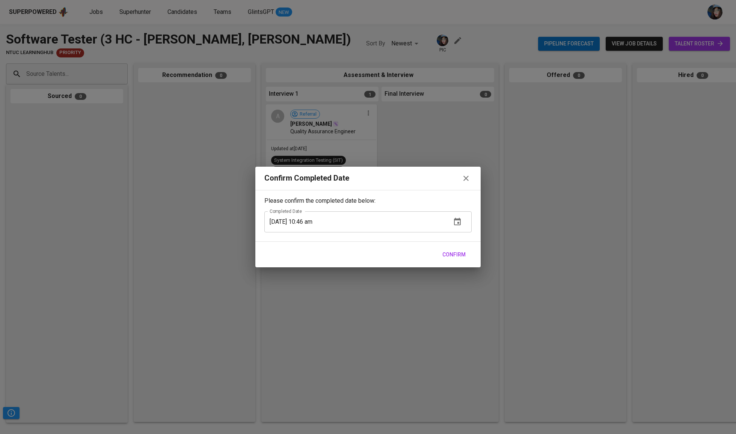
click at [462, 256] on span "Confirm" at bounding box center [453, 254] width 23 height 9
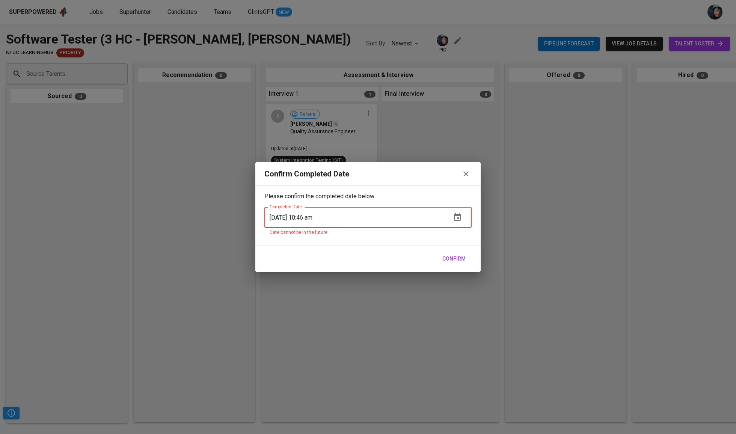
click at [467, 176] on icon "button" at bounding box center [466, 173] width 9 height 9
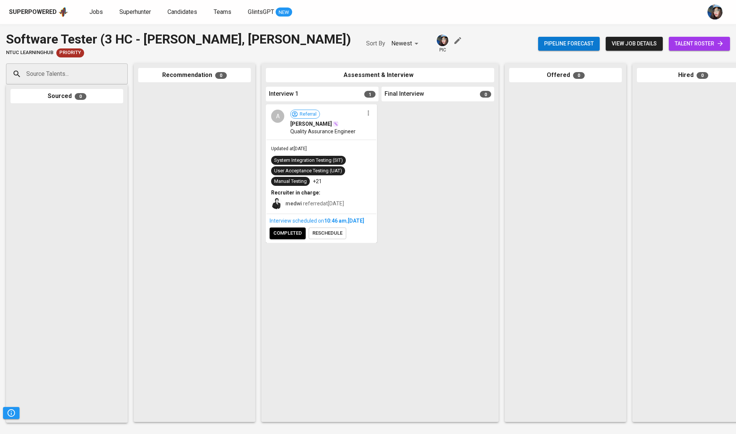
click at [297, 242] on div "Interview scheduled on 10:46 AM [DATE] completed reschedule" at bounding box center [322, 228] width 110 height 28
click at [300, 242] on div "Interview scheduled on 10:46 AM [DATE] completed reschedule" at bounding box center [322, 228] width 110 height 28
click at [298, 239] on button "completed" at bounding box center [288, 234] width 36 height 12
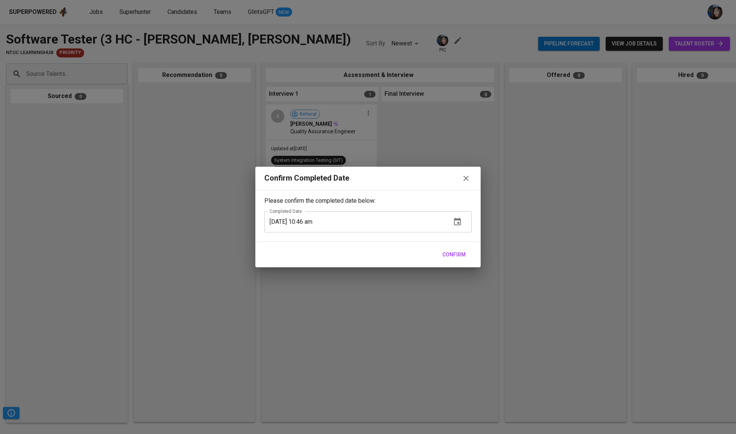
click at [450, 257] on span "Confirm" at bounding box center [453, 254] width 23 height 9
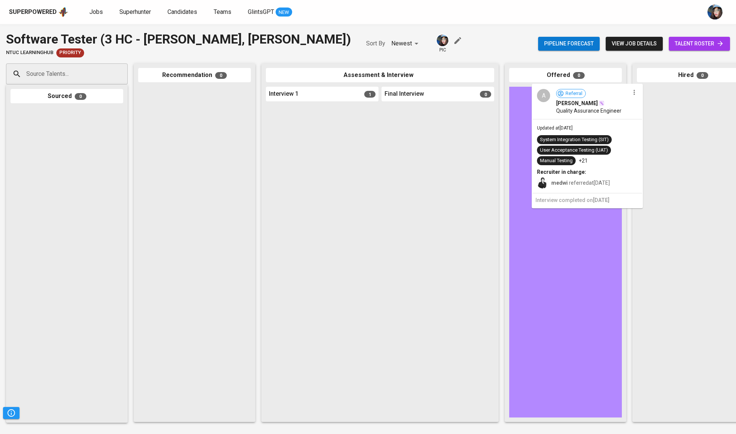
drag, startPoint x: 362, startPoint y: 128, endPoint x: 629, endPoint y: 108, distance: 267.0
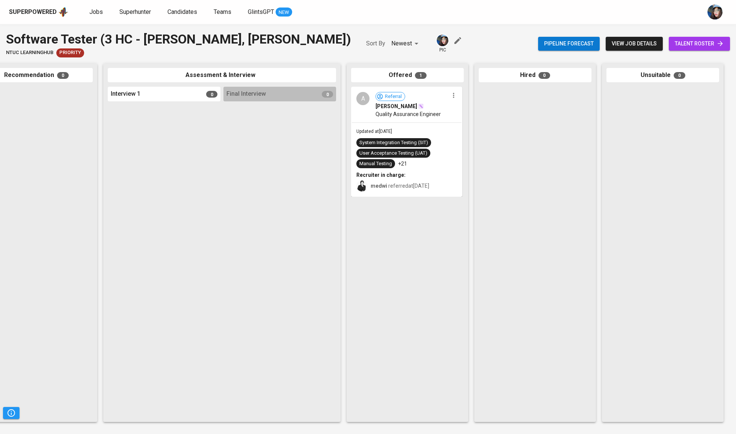
scroll to position [0, 158]
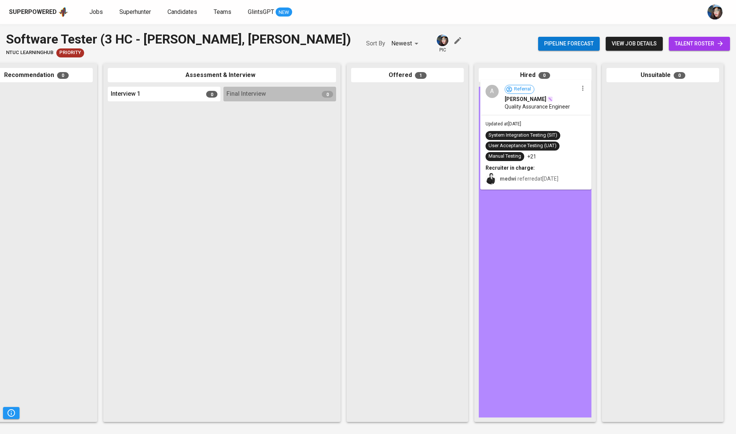
drag, startPoint x: 435, startPoint y: 164, endPoint x: 568, endPoint y: 157, distance: 133.5
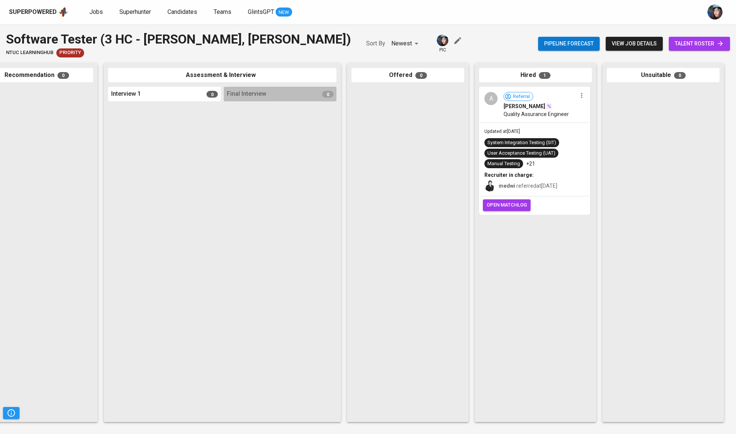
click at [99, 18] on div "Superpowered Jobs Superhunter Candidates Teams GlintsGPT NEW" at bounding box center [368, 12] width 736 height 24
click at [97, 13] on span "Jobs" at bounding box center [96, 11] width 14 height 7
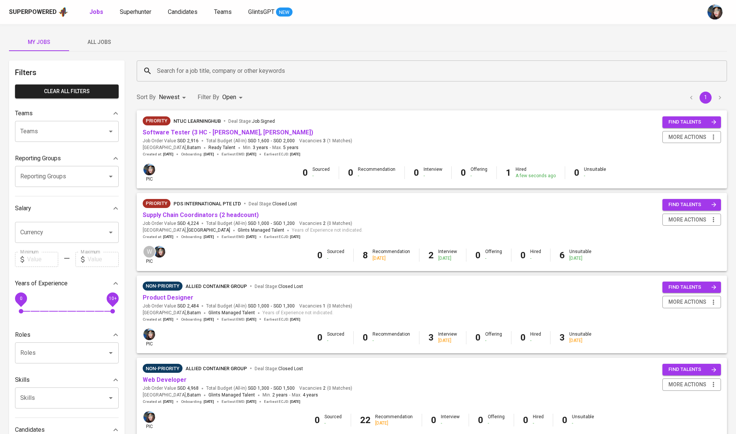
click at [227, 77] on input "Search for a job title, company or other keywords" at bounding box center [433, 71] width 557 height 14
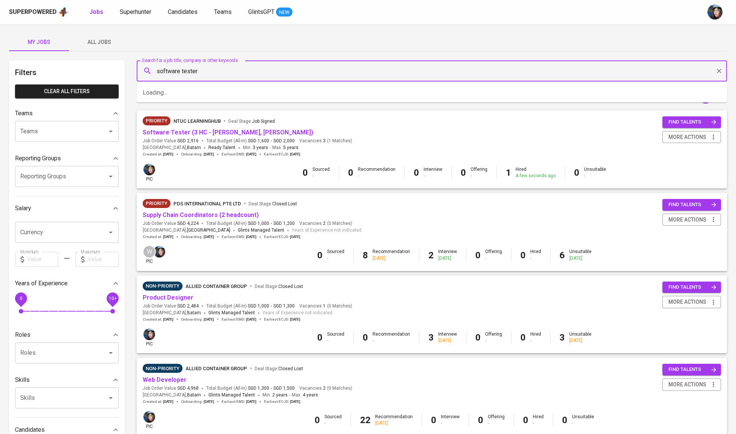
type input "software tester"
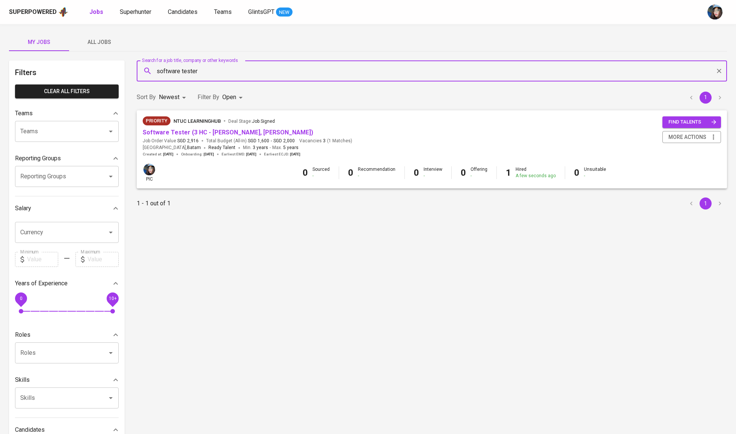
click at [230, 96] on body "Superpowered Jobs Superhunter Candidates Teams GlintsGPT NEW My Jobs All Jobs F…" at bounding box center [368, 256] width 736 height 513
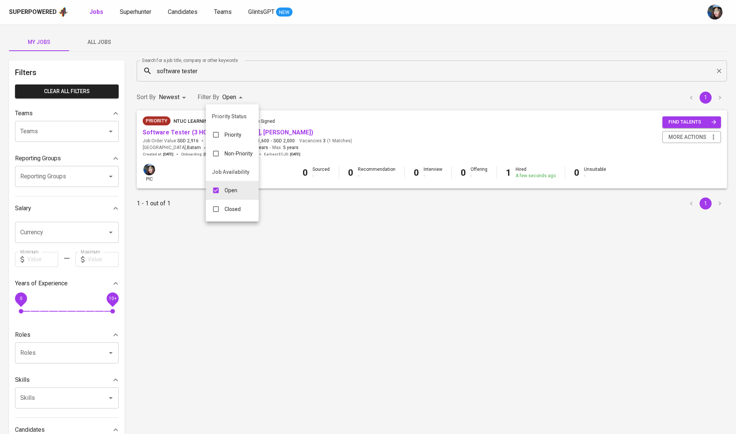
click at [241, 213] on p "Closed" at bounding box center [233, 209] width 16 height 8
type input "OPEN,CLOSE"
checkbox input "true"
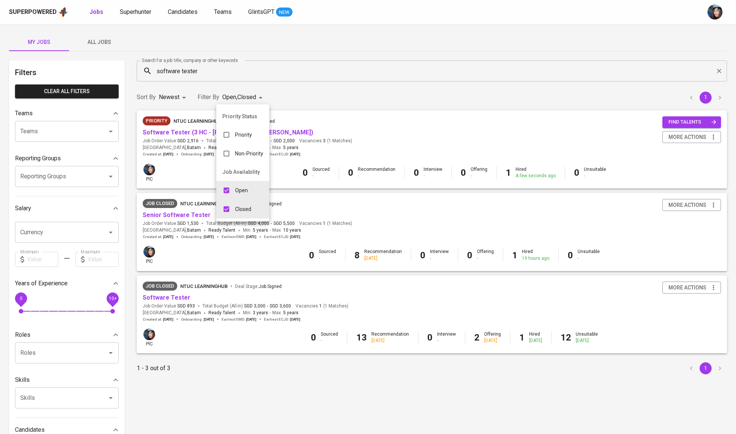
drag, startPoint x: 196, startPoint y: 209, endPoint x: 196, endPoint y: 199, distance: 10.1
click at [196, 199] on div at bounding box center [368, 217] width 736 height 434
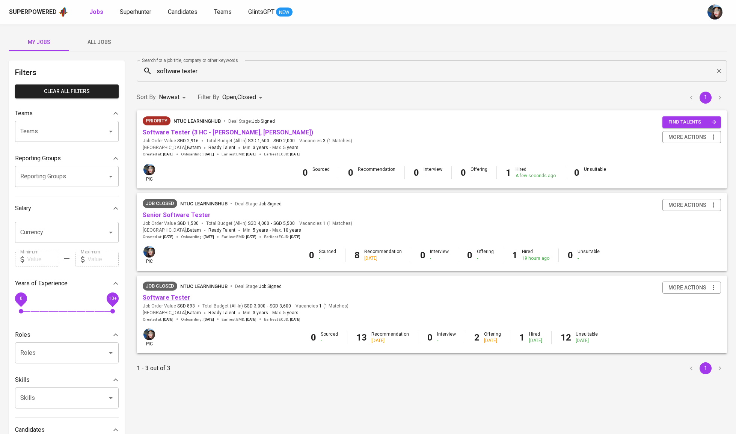
click at [182, 297] on link "Software Tester" at bounding box center [167, 297] width 48 height 7
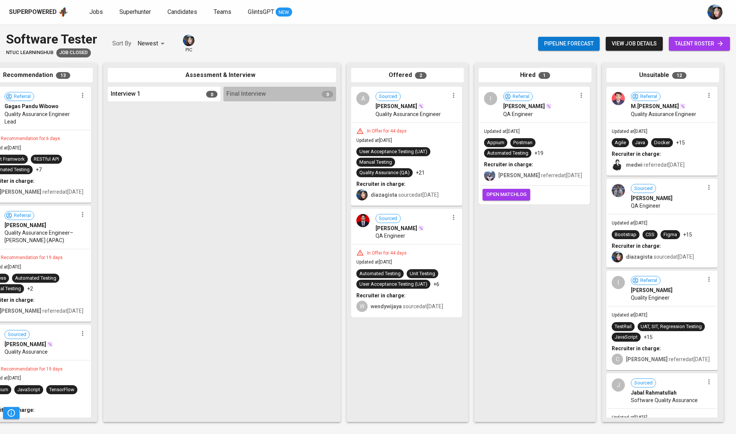
scroll to position [0, 158]
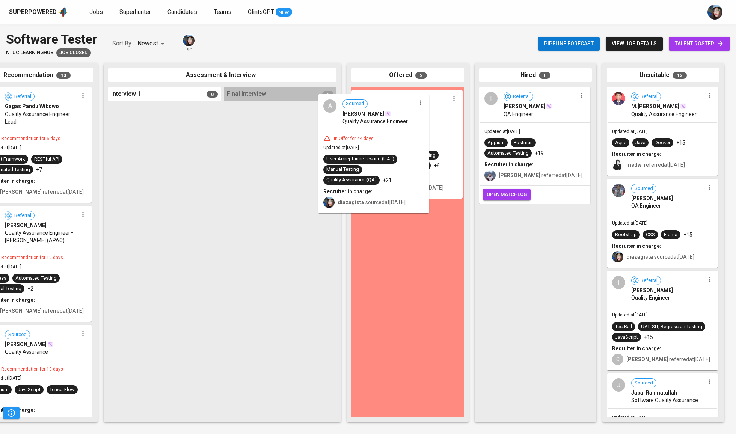
drag, startPoint x: 421, startPoint y: 122, endPoint x: 385, endPoint y: 129, distance: 37.6
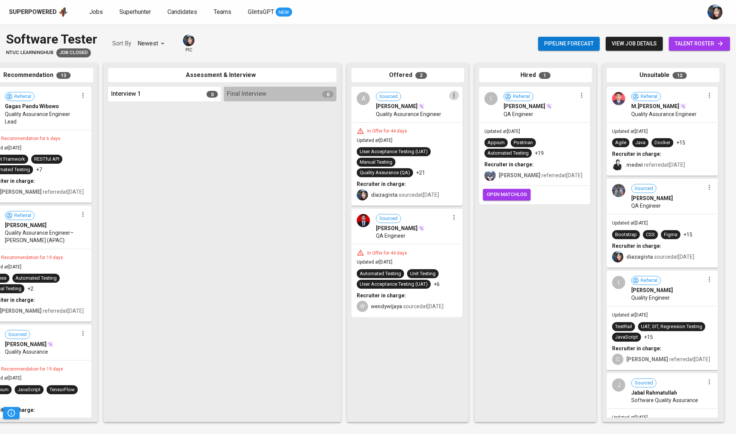
click at [454, 93] on icon "button" at bounding box center [454, 96] width 8 height 8
click at [486, 125] on li "Undo Offering" at bounding box center [481, 122] width 68 height 11
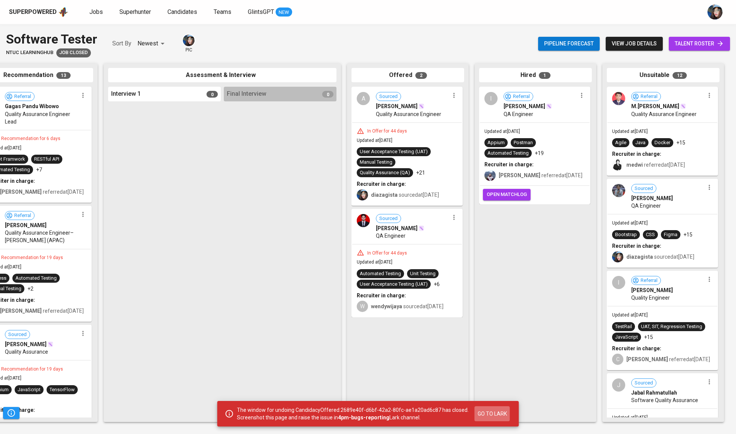
click at [497, 414] on span "Go to Lark" at bounding box center [492, 413] width 29 height 9
